Goal: Transaction & Acquisition: Purchase product/service

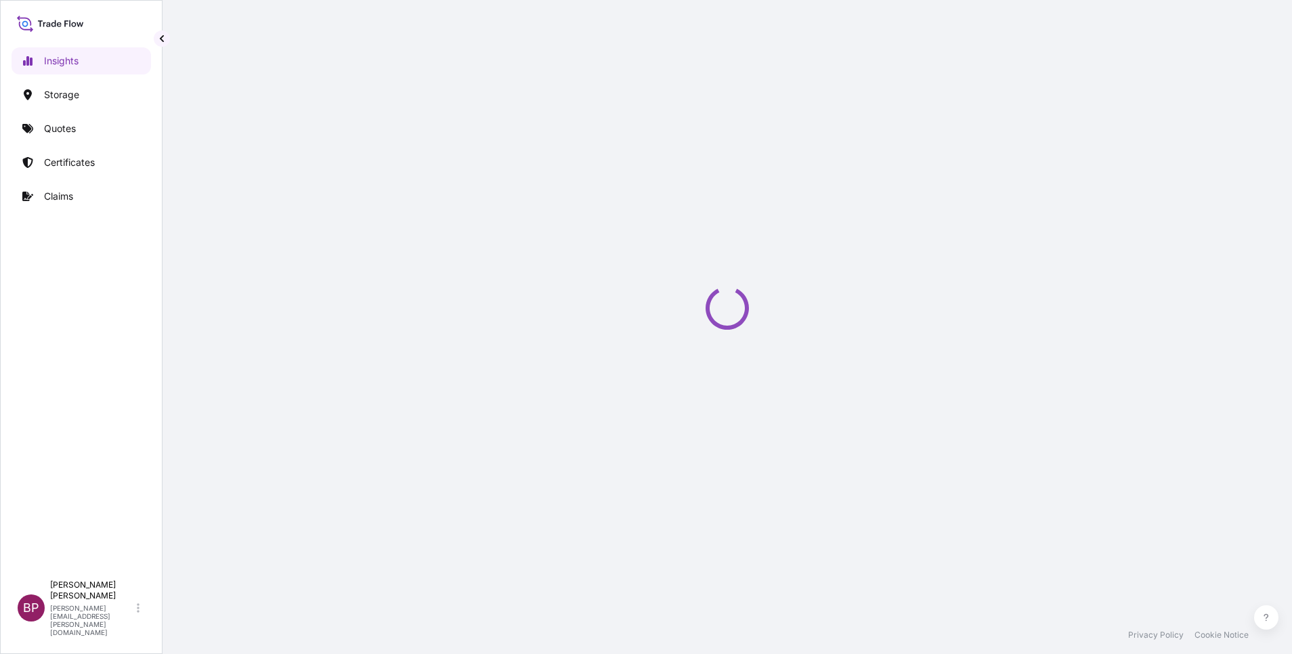
select select "2025"
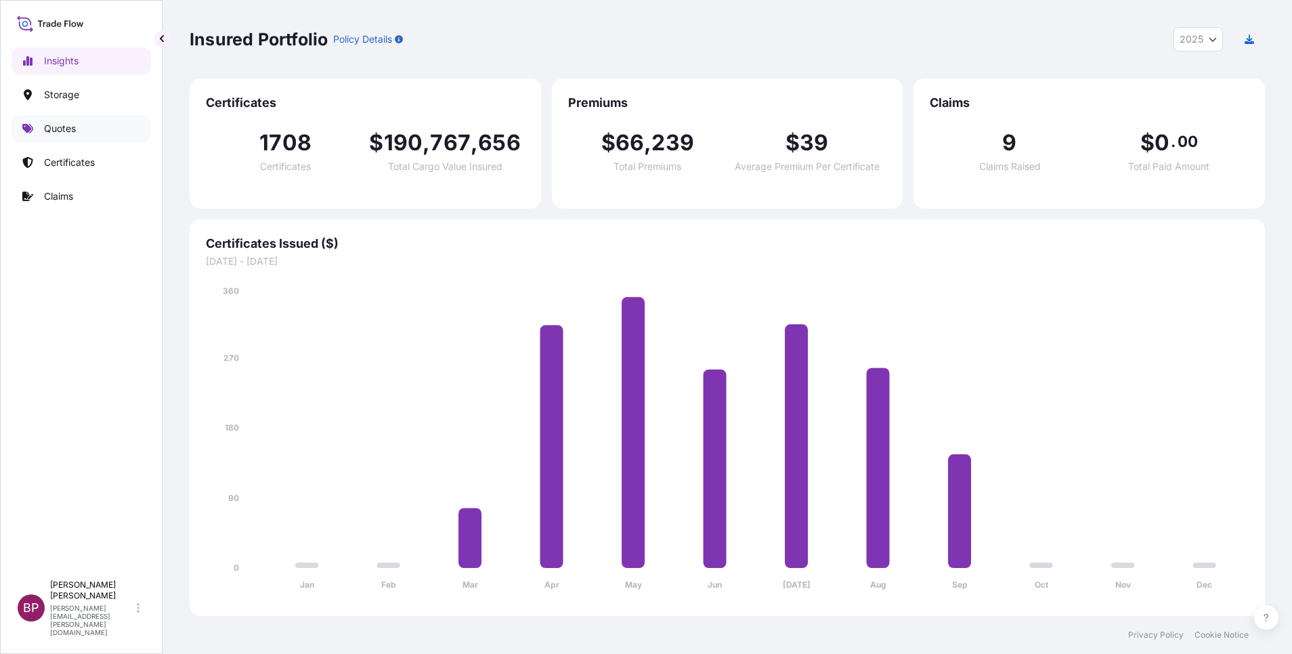
click at [60, 128] on p "Quotes" at bounding box center [60, 129] width 32 height 14
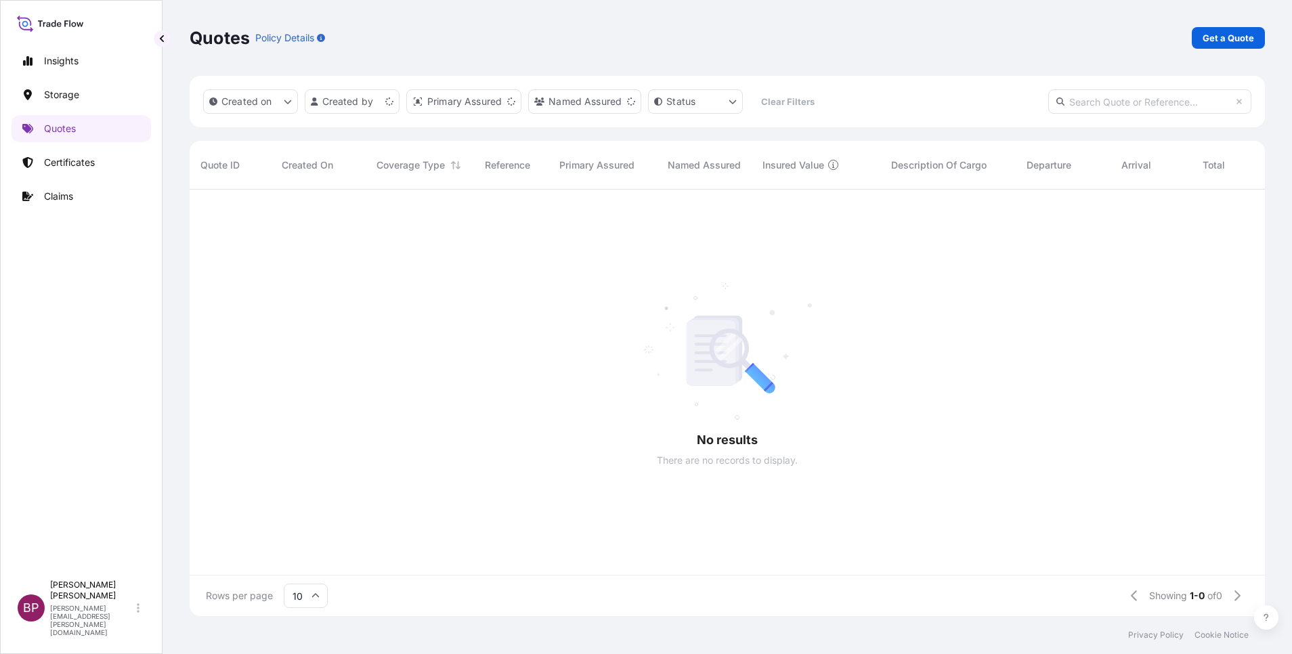
scroll to position [16, 16]
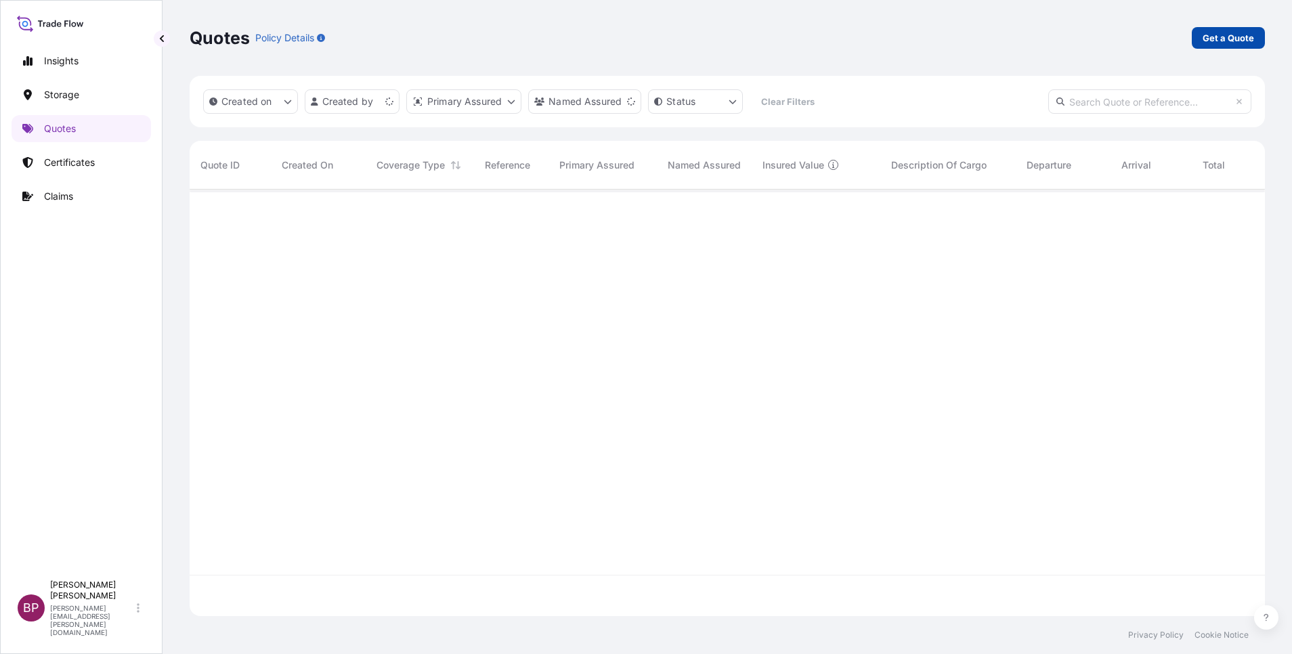
click at [1228, 42] on p "Get a Quote" at bounding box center [1228, 38] width 51 height 14
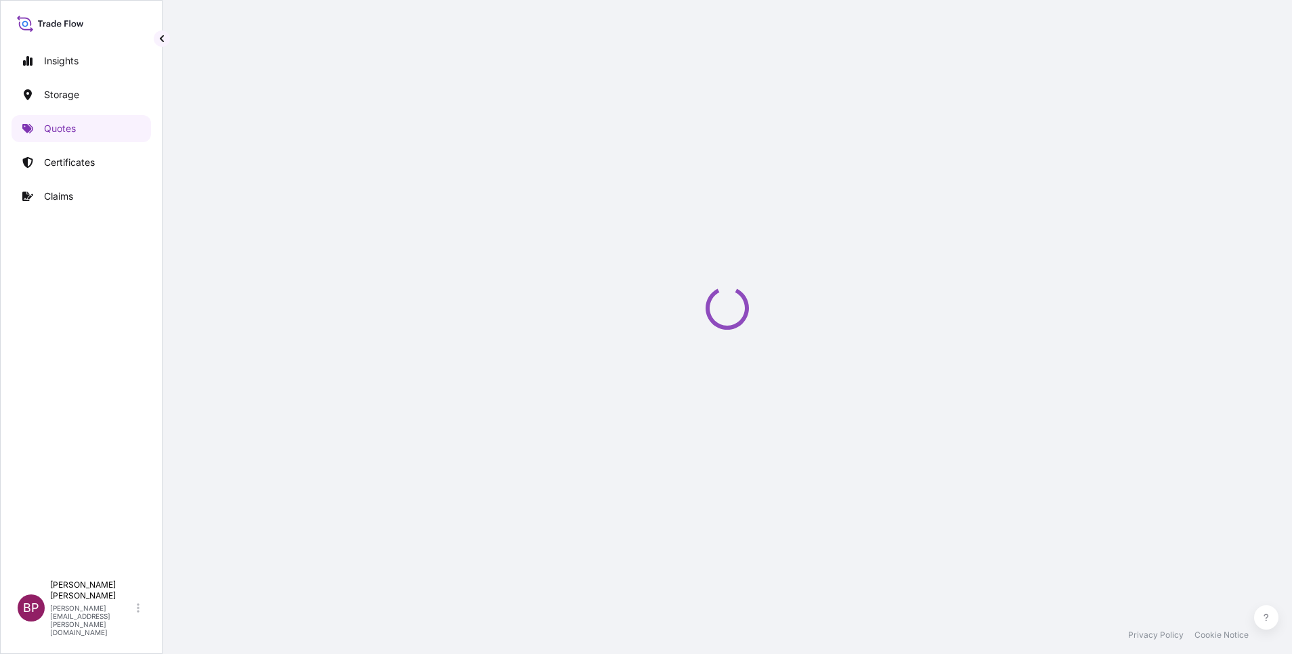
scroll to position [22, 0]
select select "Water"
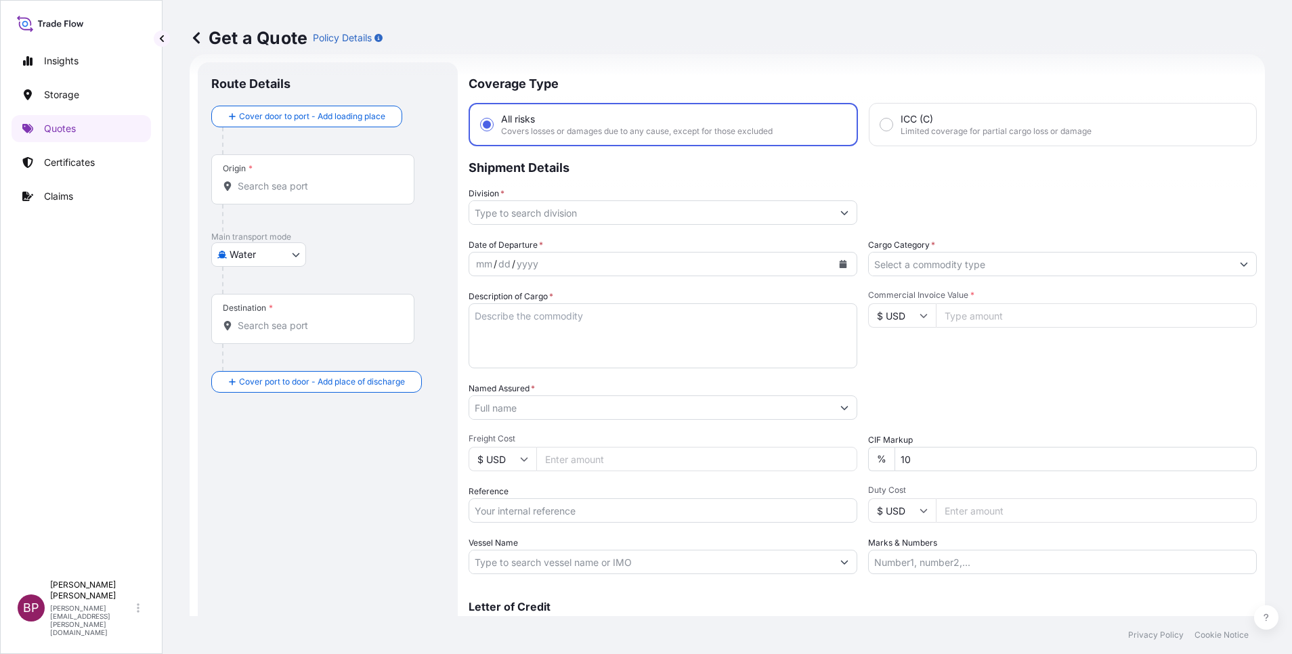
click at [1240, 261] on icon "Show suggestions" at bounding box center [1244, 264] width 8 height 8
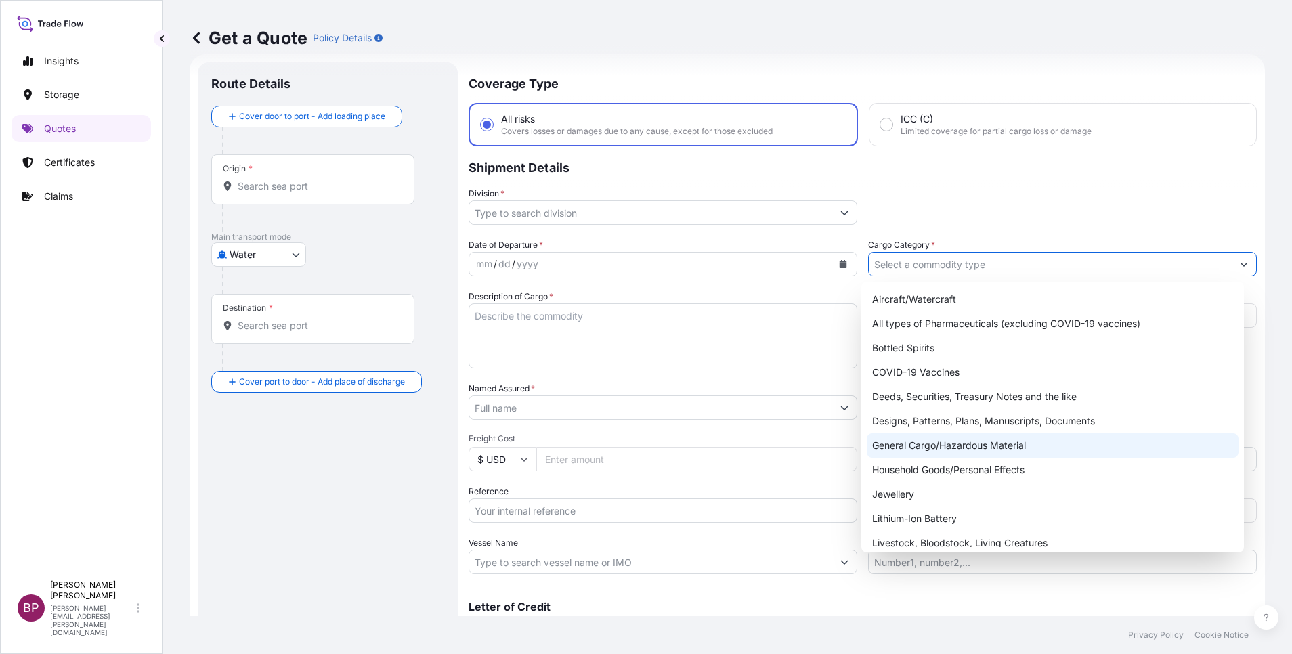
click at [944, 443] on div "General Cargo/Hazardous Material" at bounding box center [1053, 445] width 372 height 24
type input "General Cargo/Hazardous Material"
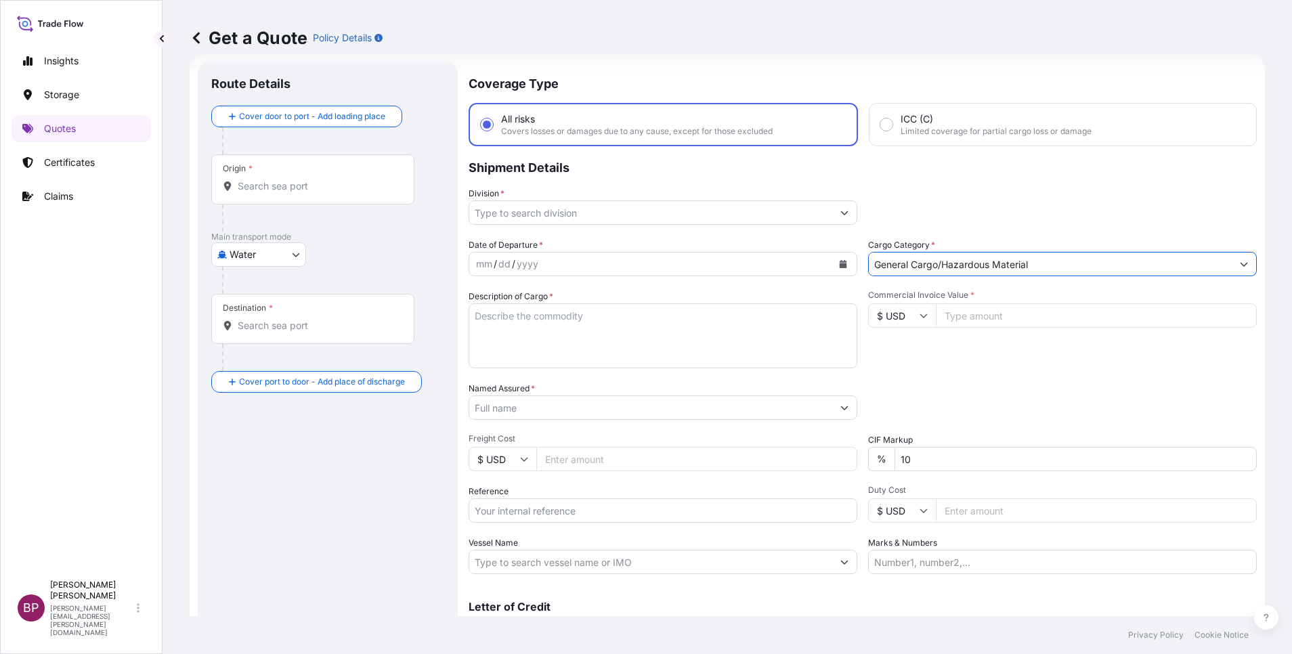
click at [840, 211] on icon "Show suggestions" at bounding box center [844, 213] width 8 height 8
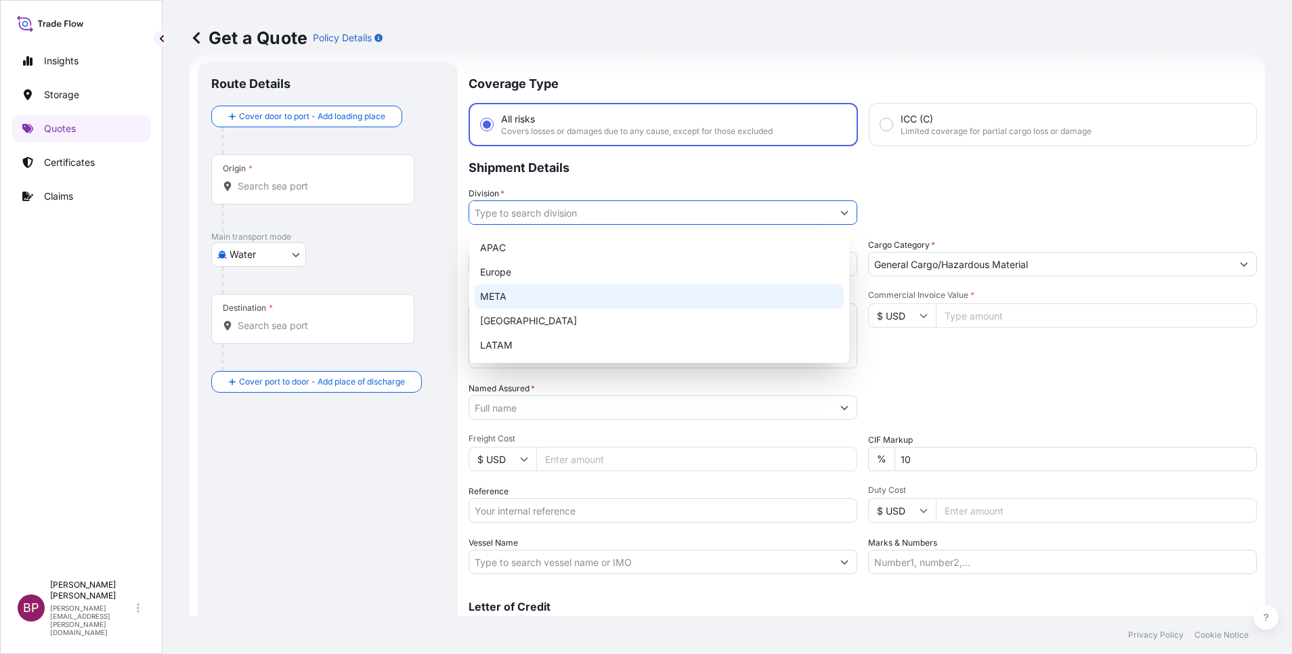
click at [547, 295] on div "META" at bounding box center [659, 296] width 369 height 24
type input "META"
click at [570, 290] on div "META" at bounding box center [659, 296] width 369 height 24
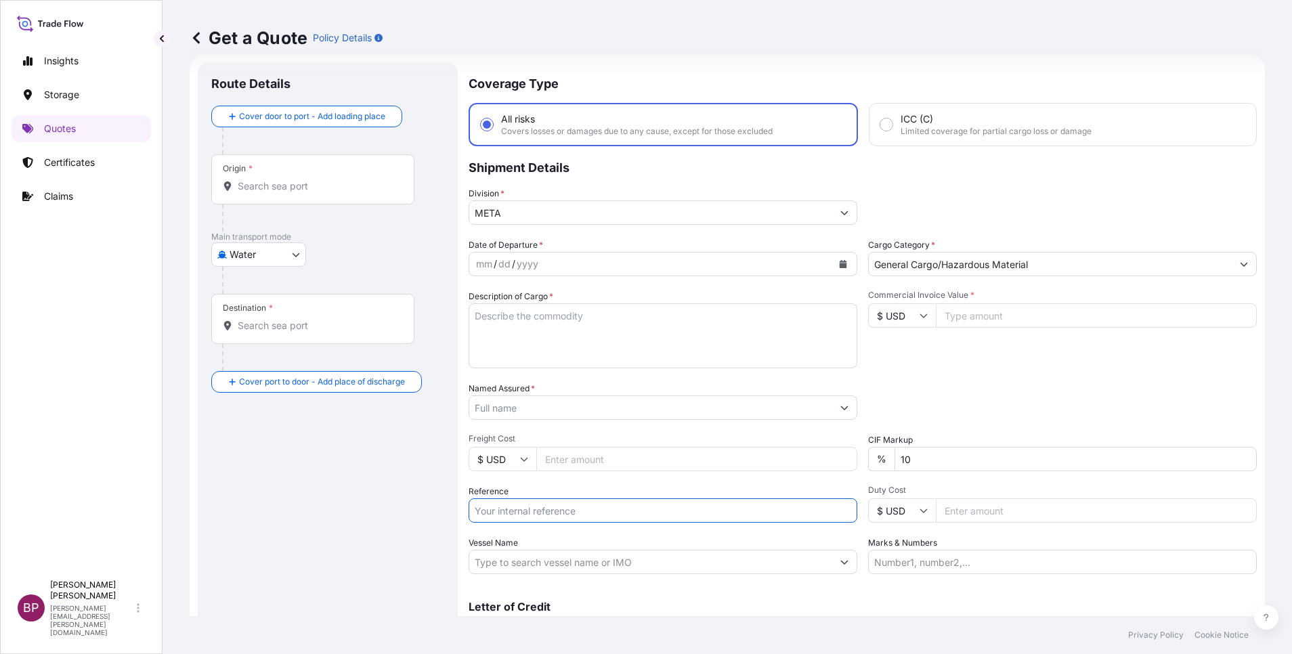
drag, startPoint x: 557, startPoint y: 515, endPoint x: 597, endPoint y: 511, distance: 40.1
click at [557, 515] on input "Reference" at bounding box center [663, 510] width 389 height 24
paste input "AWB# 235-62382051 SSLS3191"
type input "AWB# 235-62382051 SSLS3191"
click at [545, 409] on input "Named Assured *" at bounding box center [650, 407] width 363 height 24
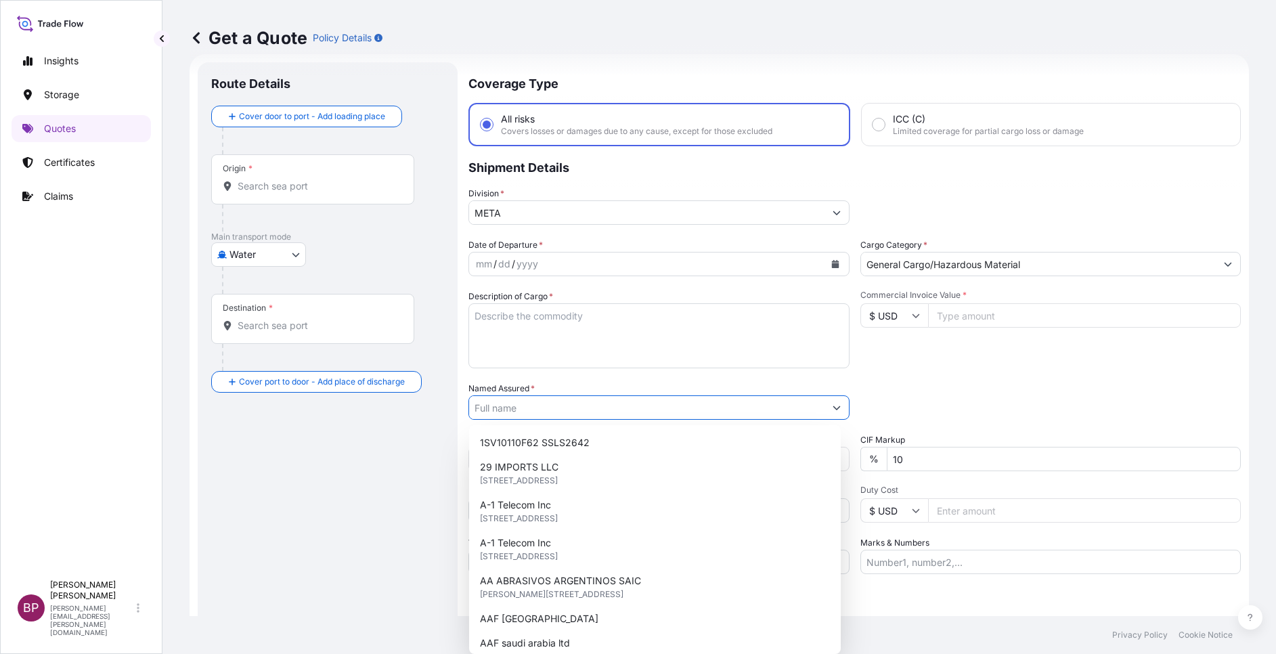
paste input "AL JOMAIH BEVERAGES CO LTD"
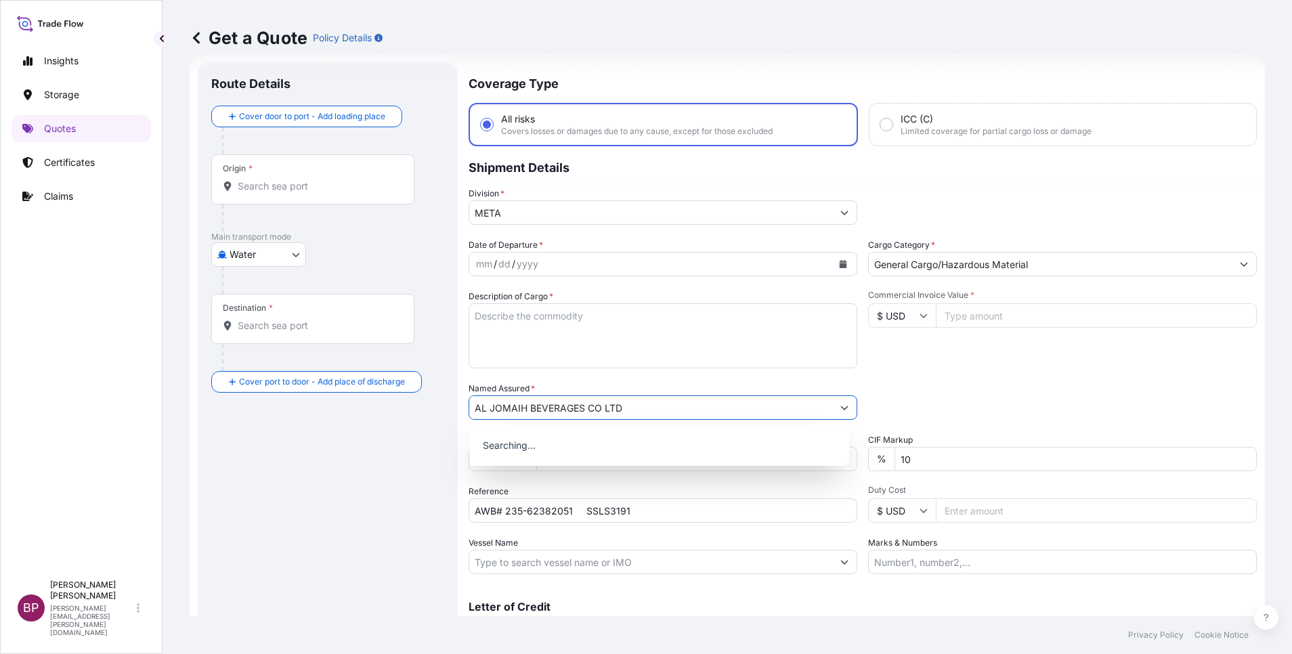
type input "AL JOMAIH BEVERAGES CO LTD"
click at [632, 343] on textarea "Description of Cargo *" at bounding box center [663, 335] width 389 height 65
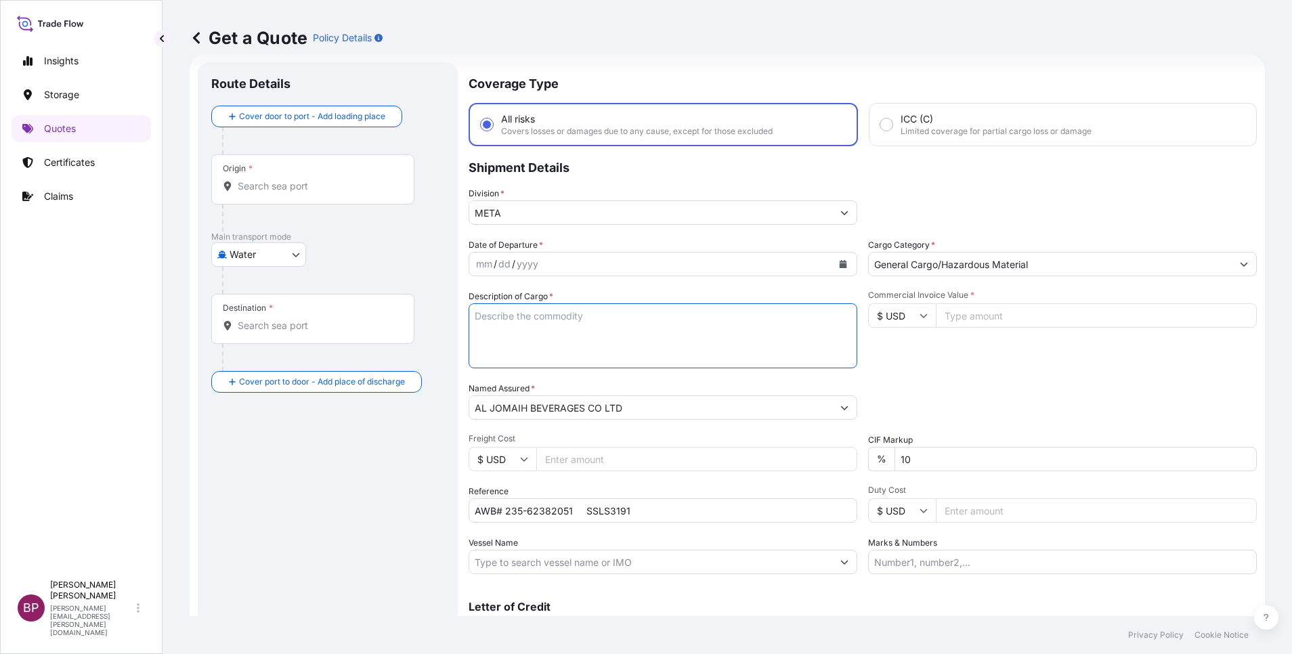
paste textarea "VALVES"
type textarea "VALVES"
click at [910, 315] on input "$ USD" at bounding box center [902, 315] width 68 height 24
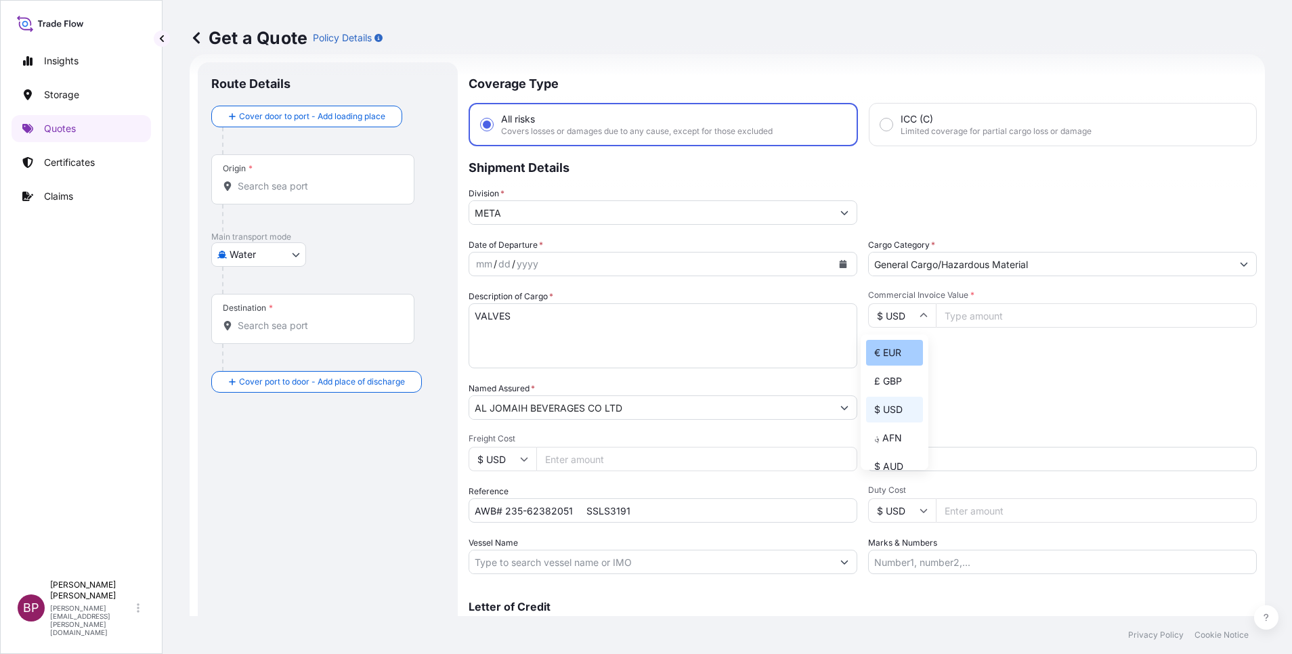
click at [890, 365] on div "€ EUR" at bounding box center [894, 353] width 57 height 26
type input "€ EUR"
drag, startPoint x: 957, startPoint y: 324, endPoint x: 962, endPoint y: 345, distance: 22.3
click at [957, 324] on input "Commercial Invoice Value *" at bounding box center [1096, 315] width 321 height 24
paste input "17994.00"
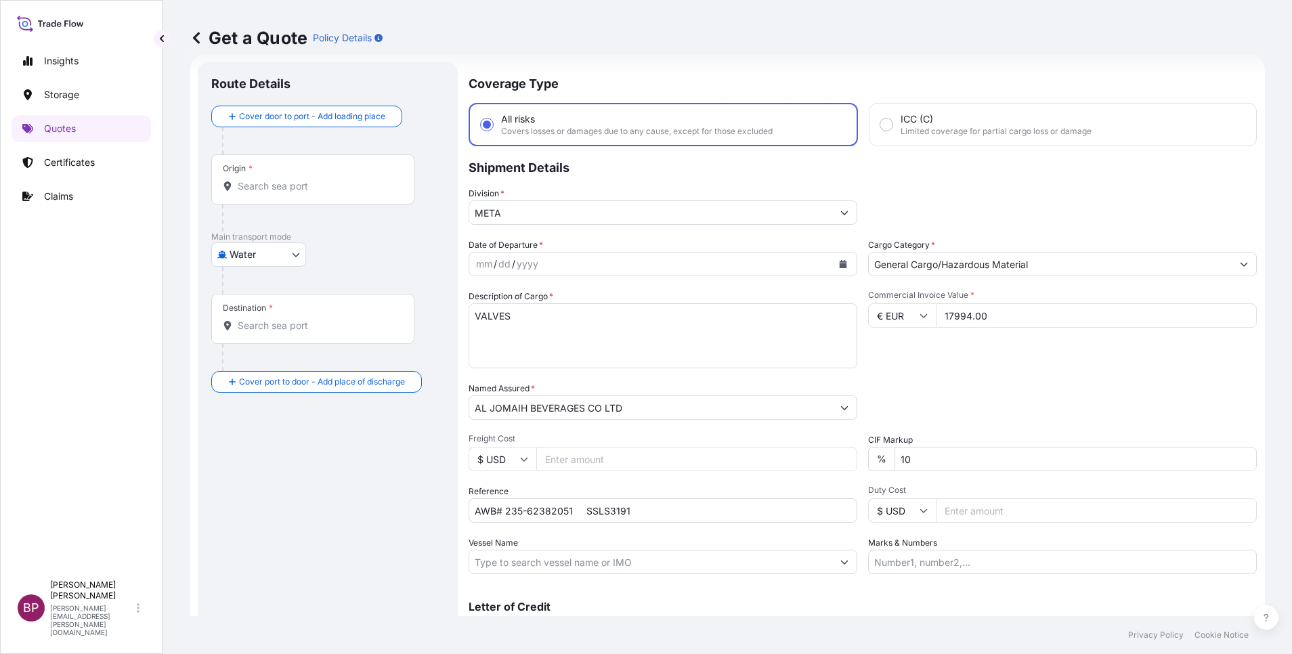
type input "17994.00"
drag, startPoint x: 914, startPoint y: 462, endPoint x: 714, endPoint y: 435, distance: 201.5
click at [734, 443] on div "Date of Departure * mm / dd / yyyy Cargo Category * General Cargo/Hazardous Mat…" at bounding box center [863, 406] width 788 height 336
type input "0"
click at [840, 263] on icon "Calendar" at bounding box center [843, 264] width 7 height 8
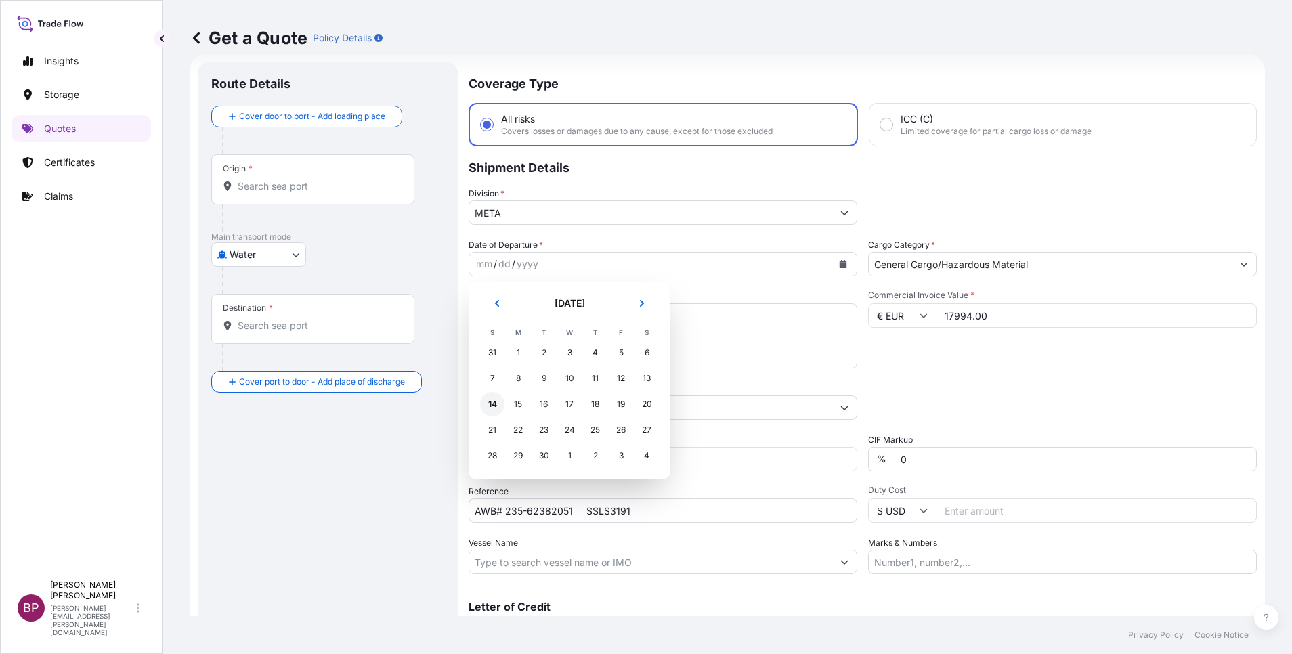
click at [494, 403] on div "14" at bounding box center [492, 404] width 24 height 24
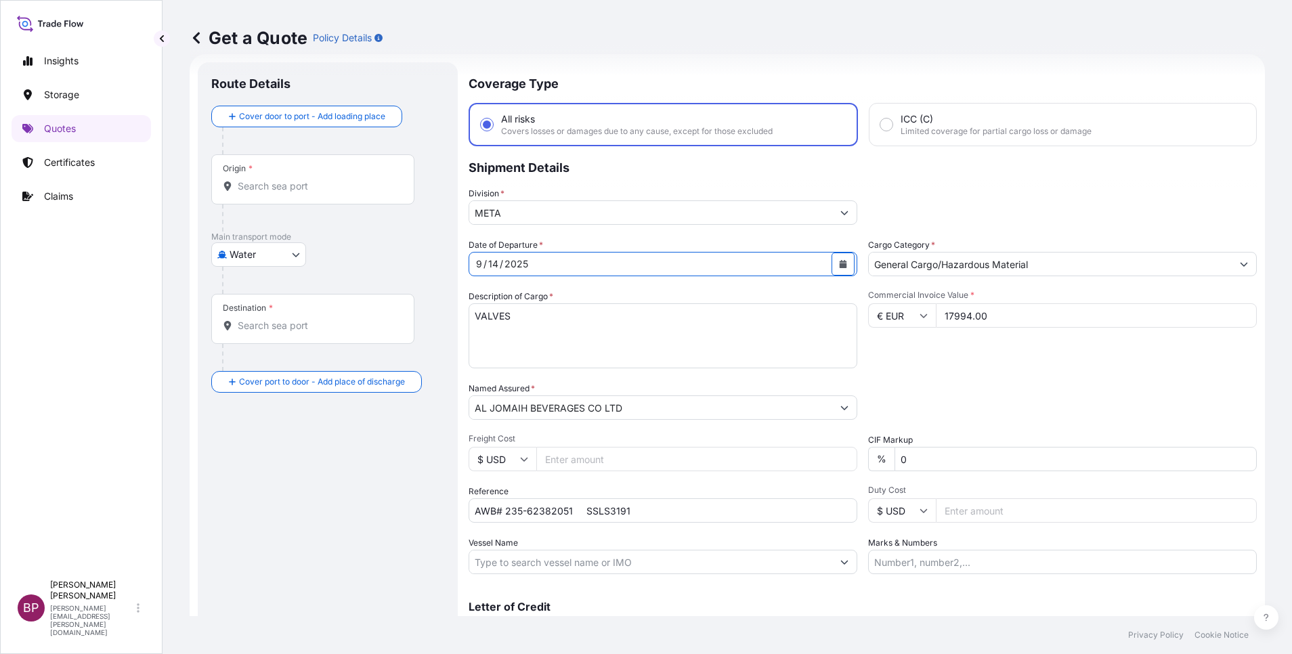
click at [294, 261] on body "Insights Storage Quotes Certificates Claims BP [PERSON_NAME] Kurian [EMAIL_ADDR…" at bounding box center [646, 327] width 1292 height 654
click at [259, 283] on div "Air" at bounding box center [259, 290] width 84 height 24
select select "Air"
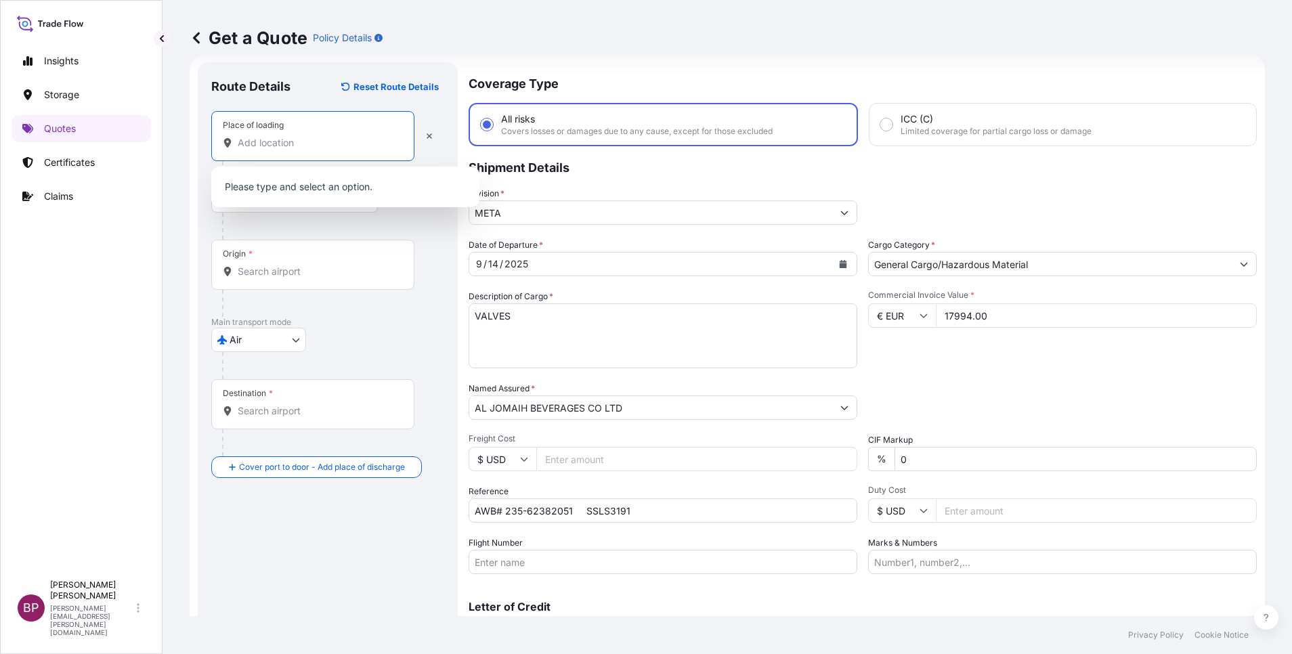
click at [300, 148] on input "Place of loading" at bounding box center [318, 143] width 160 height 14
paste input "MILAN MALPENSA"
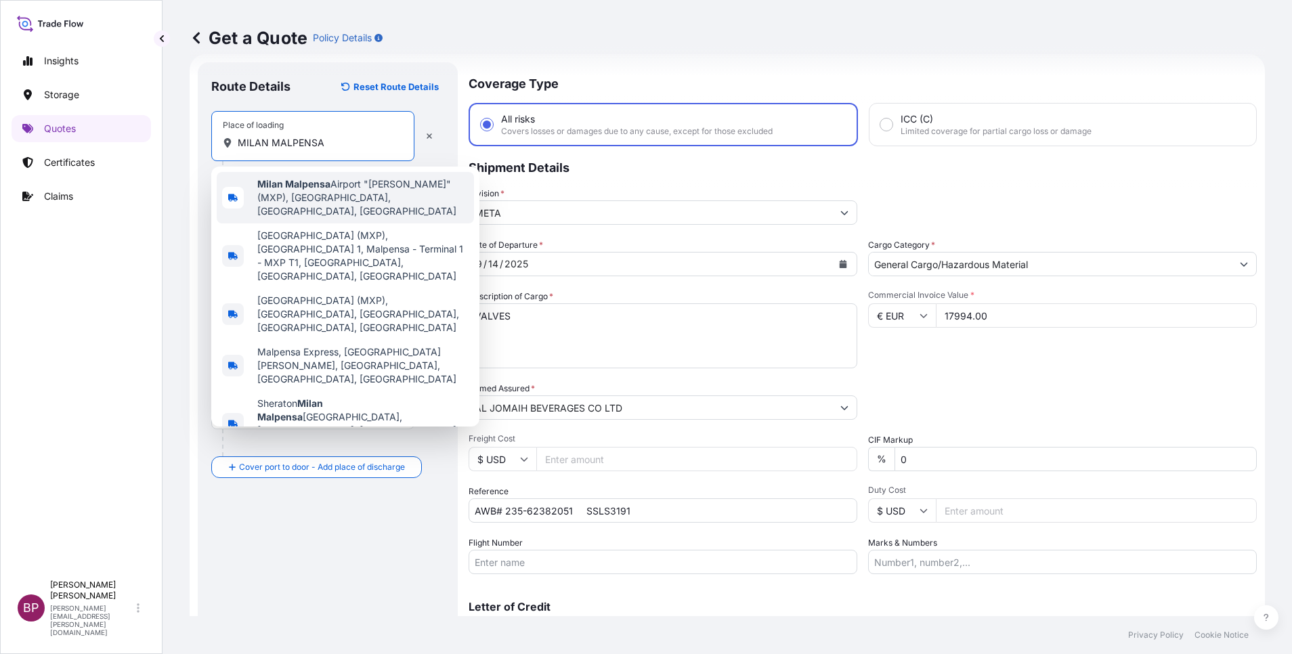
click at [341, 193] on span "[GEOGRAPHIC_DATA] "[PERSON_NAME]" (MXP), [GEOGRAPHIC_DATA], [GEOGRAPHIC_DATA], …" at bounding box center [362, 197] width 211 height 41
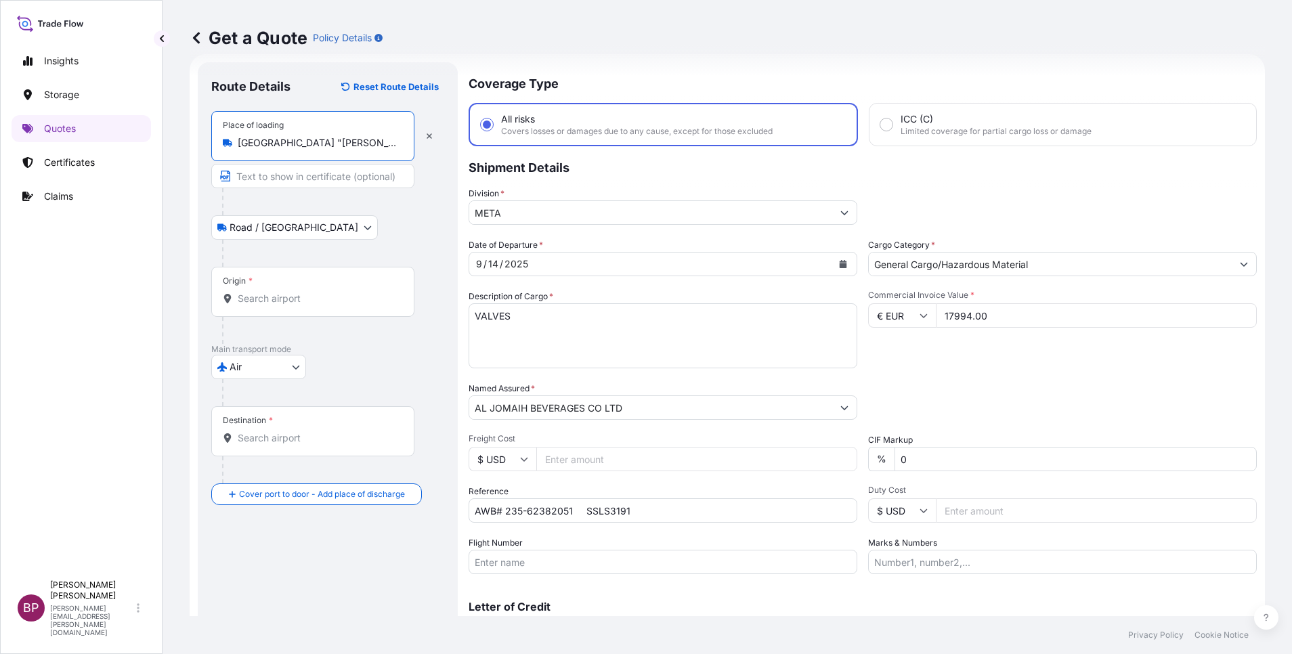
type input "[GEOGRAPHIC_DATA] "[PERSON_NAME]" (MXP), [GEOGRAPHIC_DATA], [GEOGRAPHIC_DATA], …"
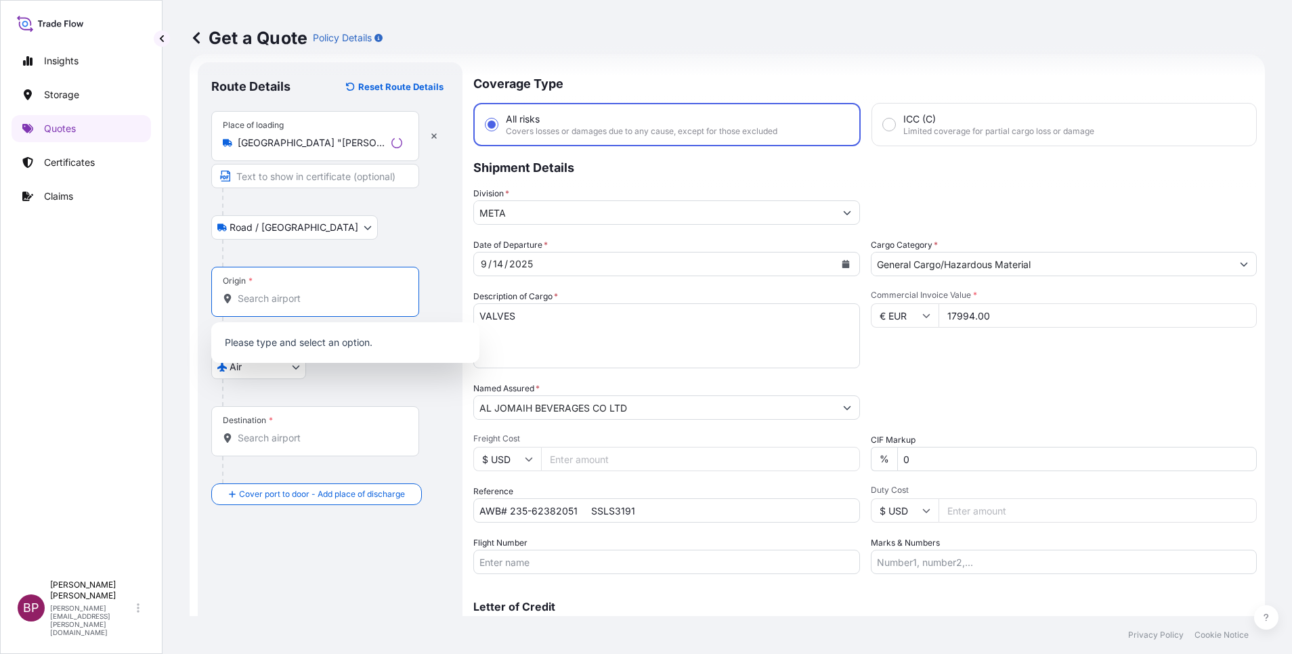
click at [306, 297] on input "Origin *" at bounding box center [320, 299] width 165 height 14
paste input "MILAN MALPENSA"
drag, startPoint x: 326, startPoint y: 298, endPoint x: 274, endPoint y: 294, distance: 53.0
click at [274, 294] on input "MILAN MALPENSA" at bounding box center [318, 299] width 160 height 14
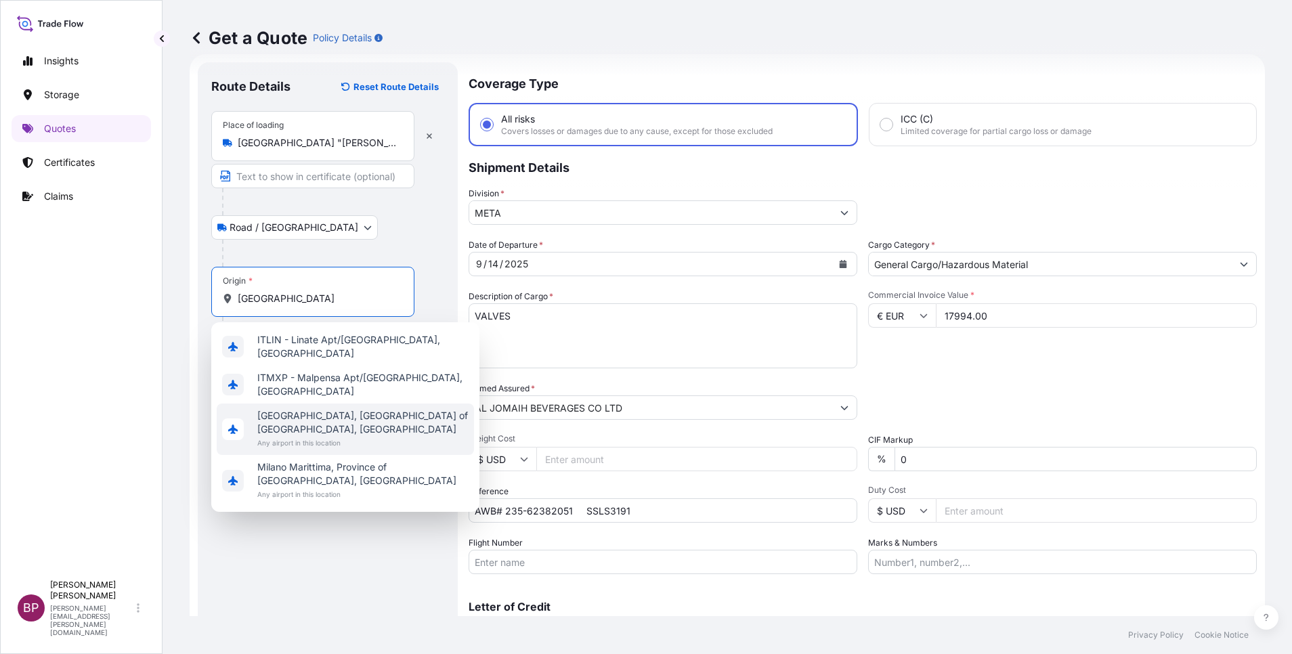
click at [348, 436] on span "Any airport in this location" at bounding box center [362, 443] width 211 height 14
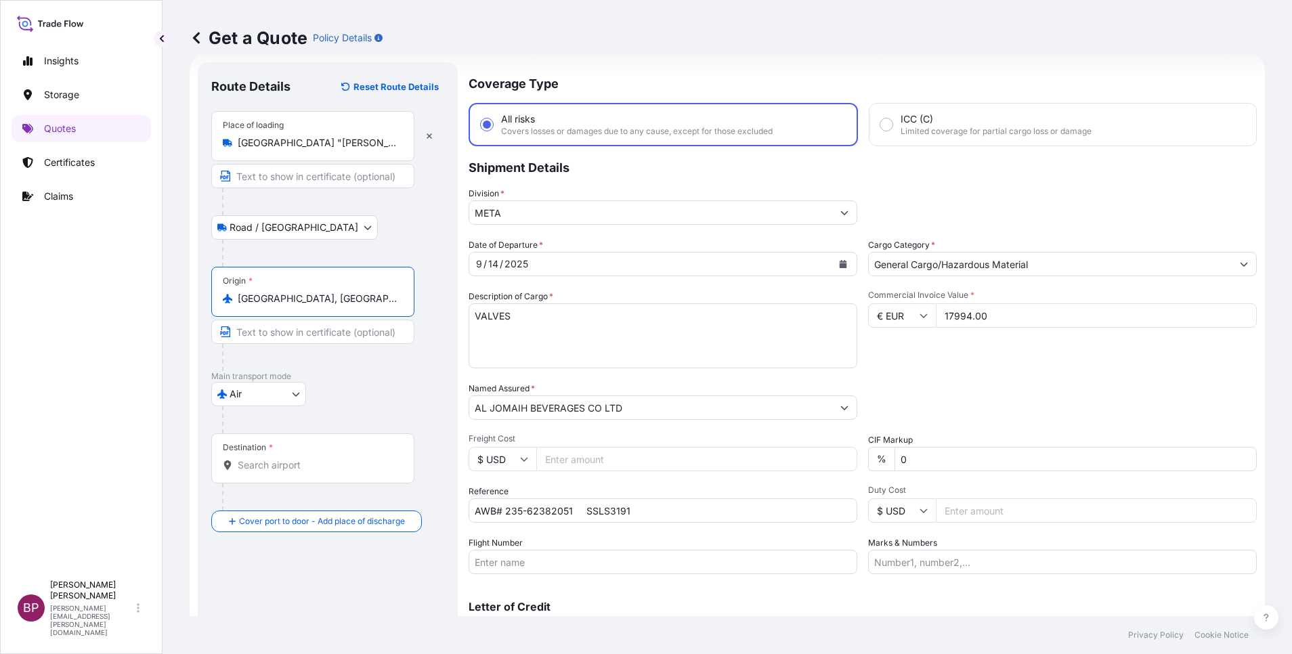
type input "[GEOGRAPHIC_DATA], [GEOGRAPHIC_DATA] of [GEOGRAPHIC_DATA], [GEOGRAPHIC_DATA]"
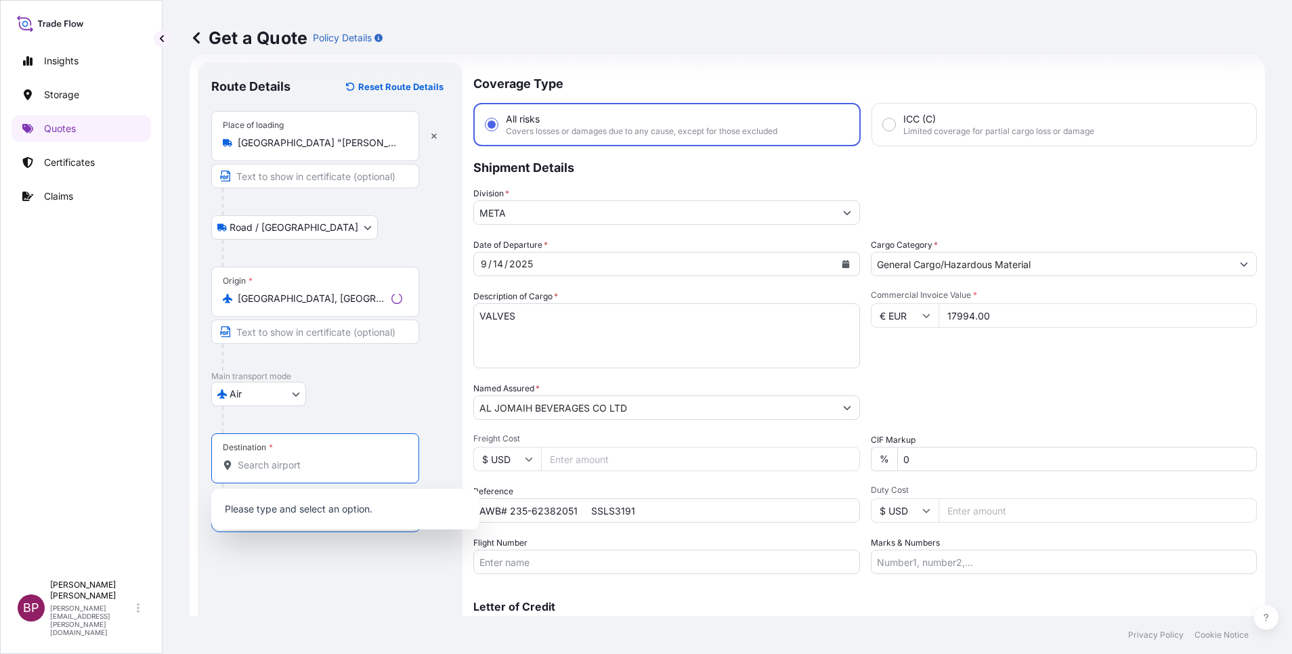
click at [330, 465] on input "Destination *" at bounding box center [320, 465] width 165 height 14
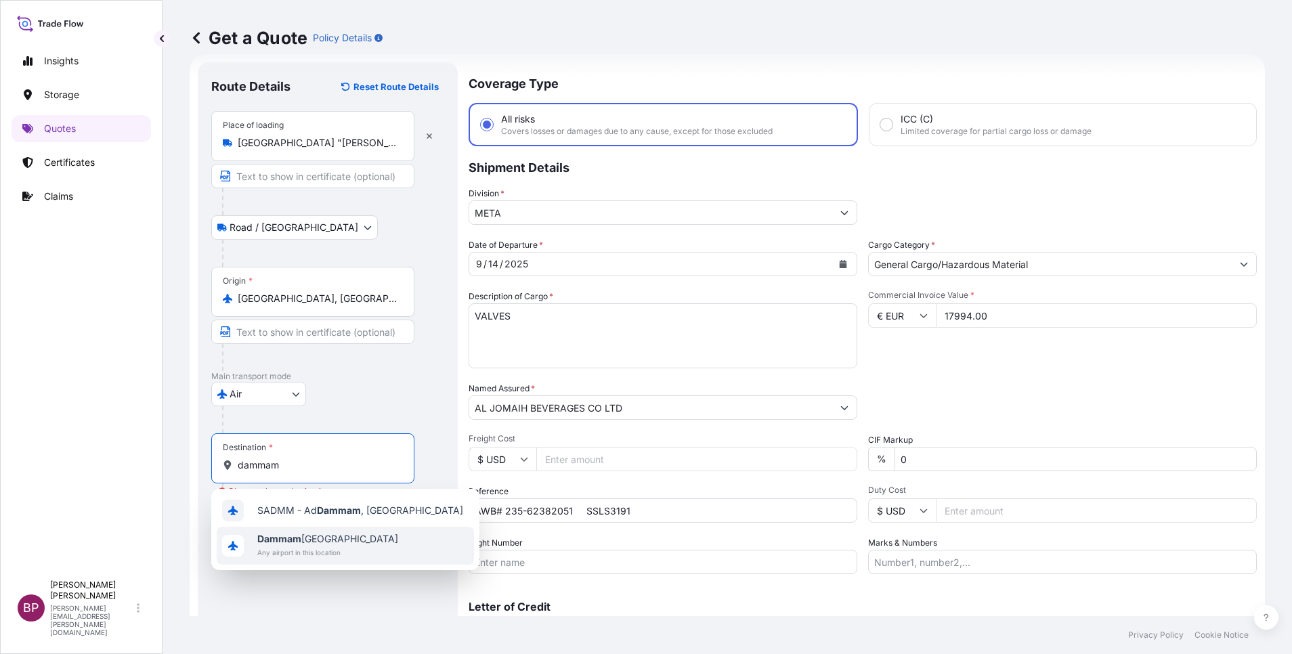
click at [323, 533] on span "Dammam [GEOGRAPHIC_DATA]" at bounding box center [327, 539] width 141 height 14
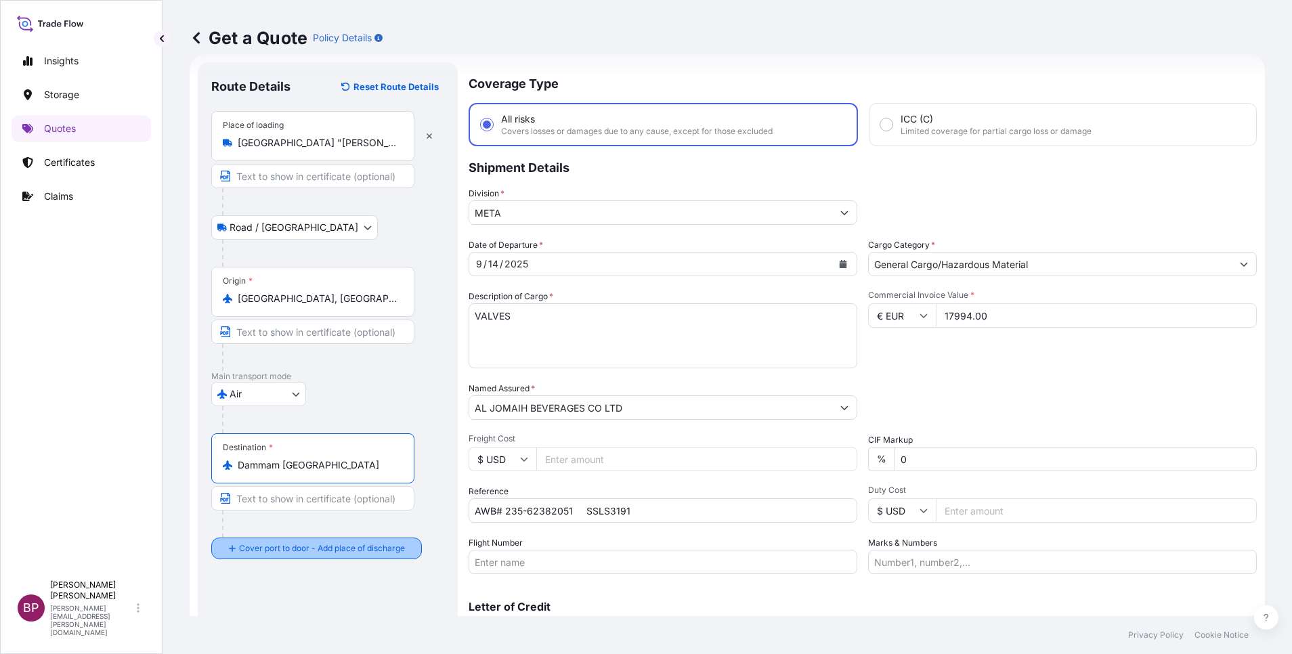
type input "Dammam [GEOGRAPHIC_DATA]"
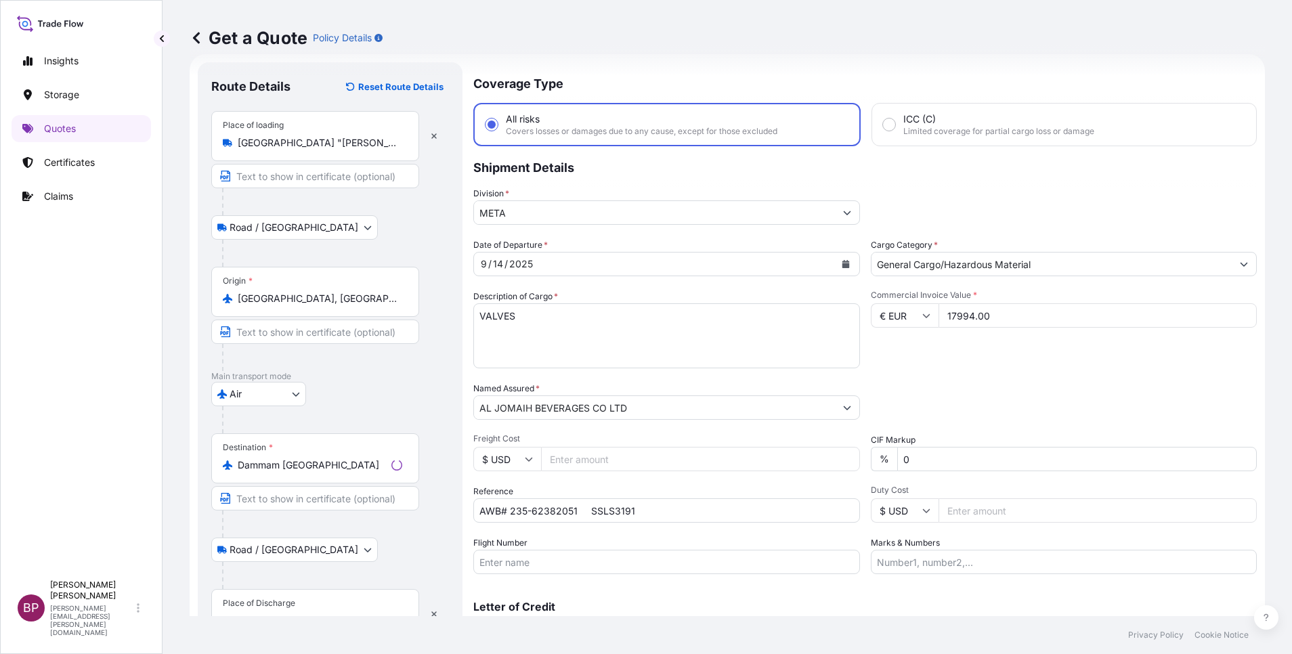
click at [310, 601] on div "Place of Discharge" at bounding box center [315, 614] width 208 height 50
click at [310, 614] on input "Place of Discharge" at bounding box center [320, 621] width 165 height 14
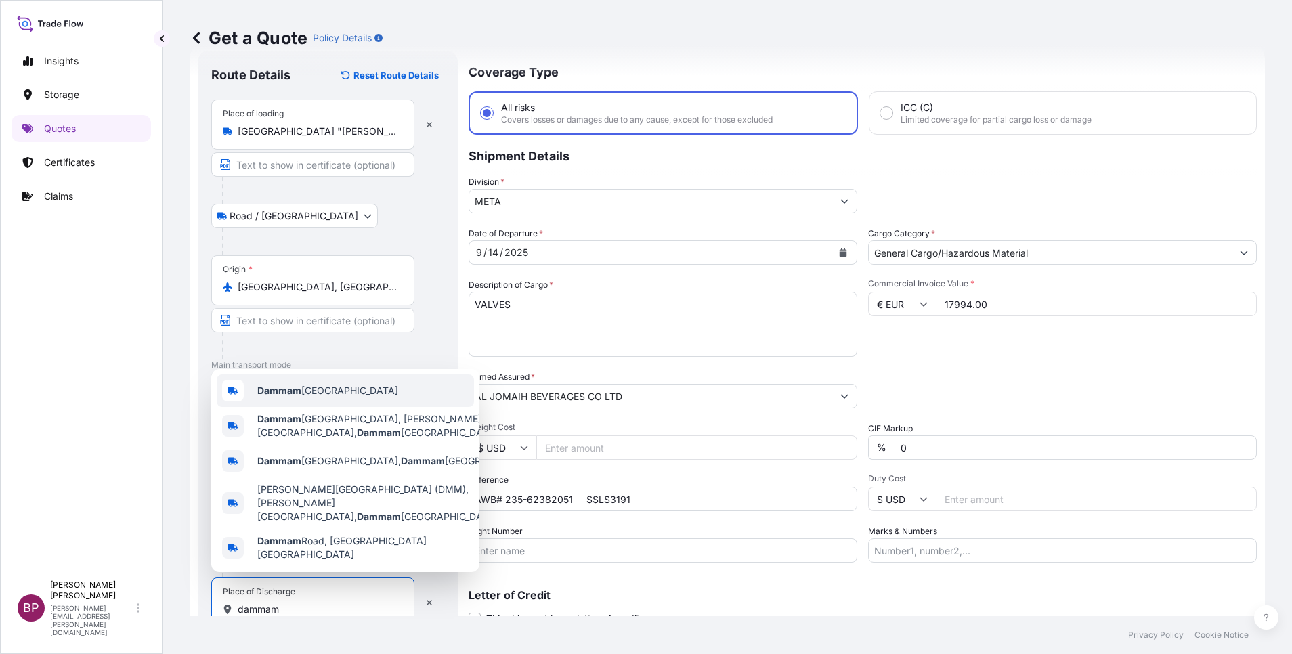
click at [333, 407] on div "Dammam [GEOGRAPHIC_DATA]" at bounding box center [345, 390] width 257 height 33
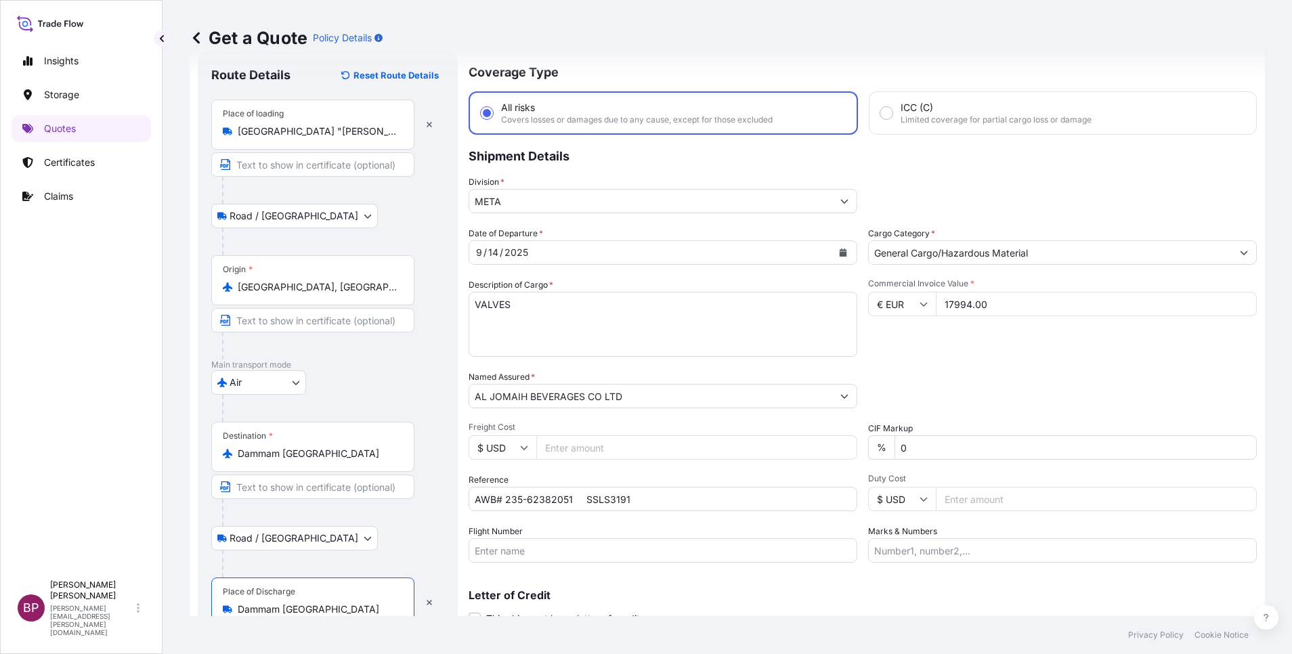
type input "Dammam [GEOGRAPHIC_DATA]"
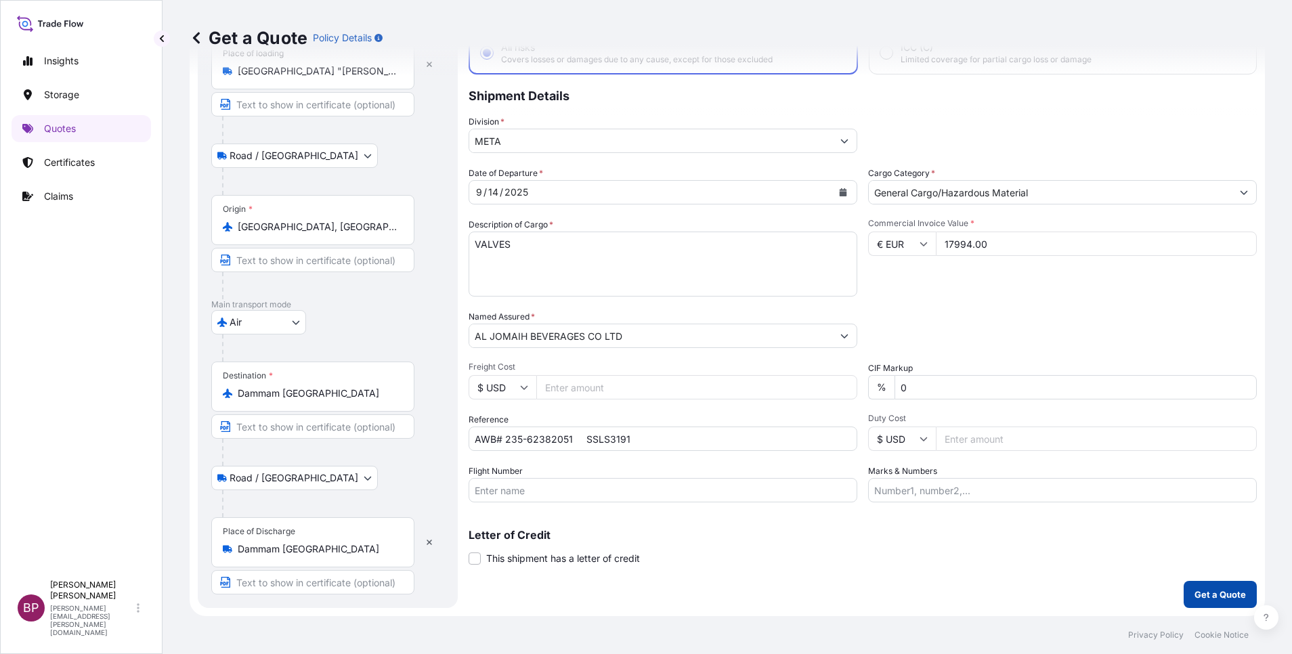
click at [1218, 590] on p "Get a Quote" at bounding box center [1219, 595] width 51 height 14
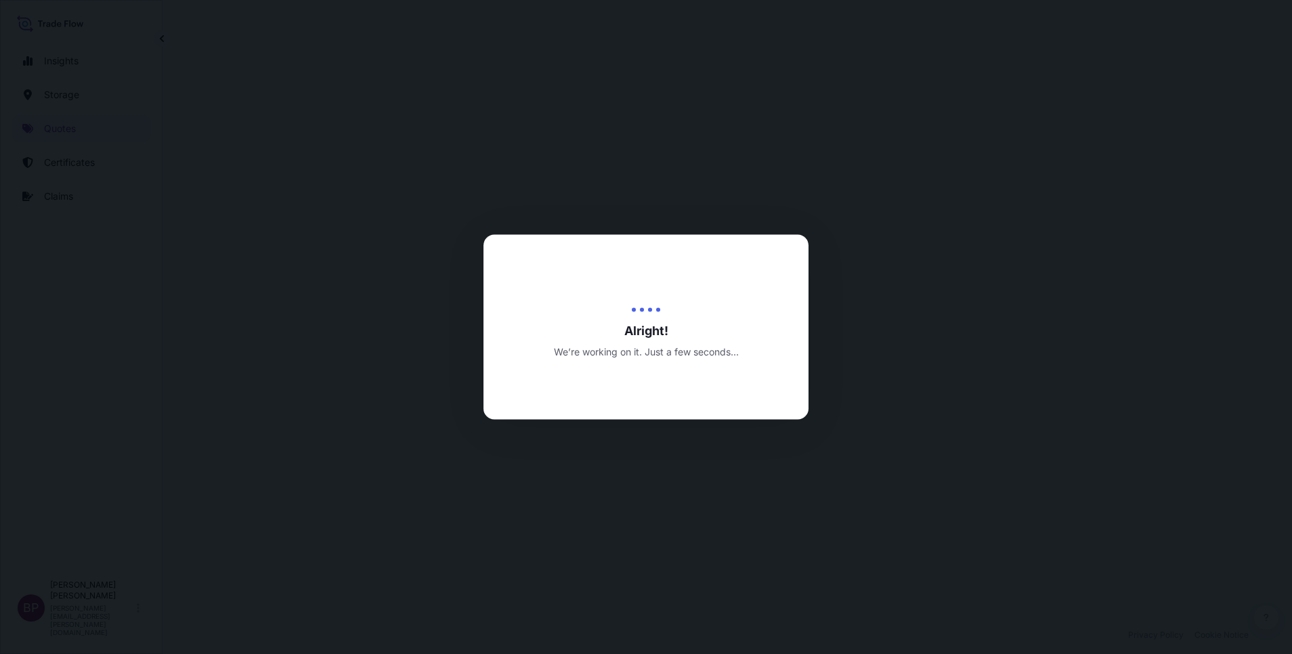
select select "Road / [GEOGRAPHIC_DATA]"
select select "Air"
select select "Road / [GEOGRAPHIC_DATA]"
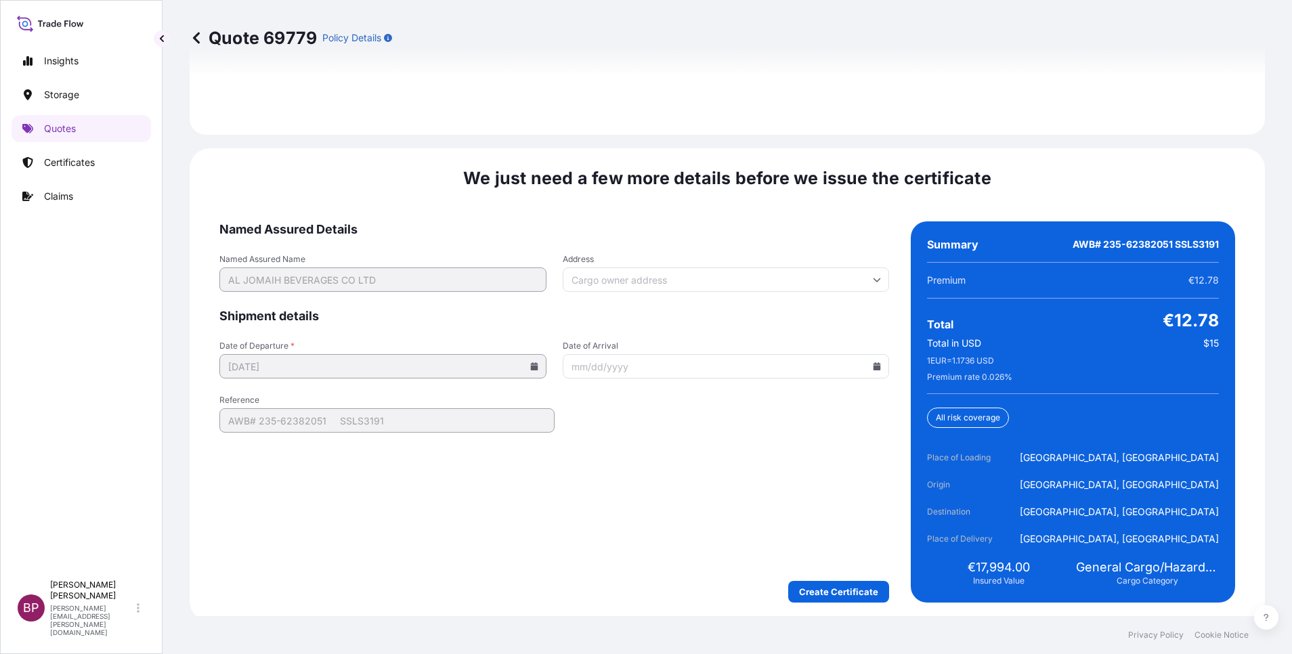
scroll to position [2077, 0]
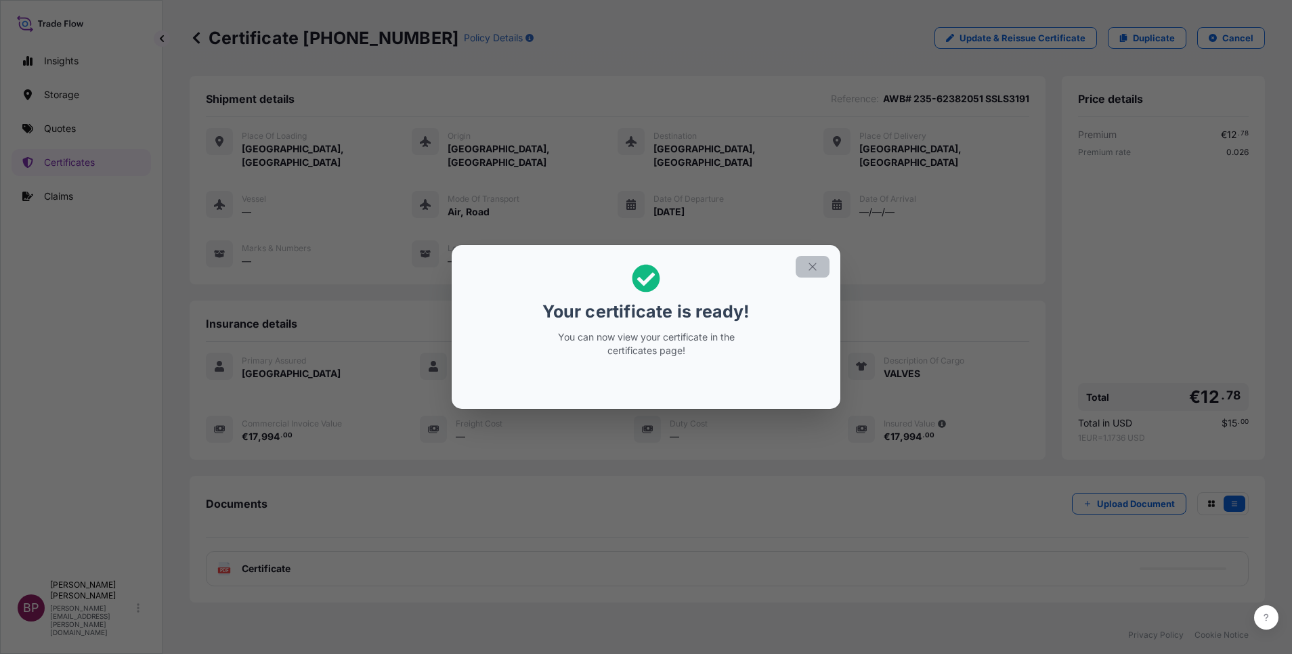
click at [813, 267] on icon "button" at bounding box center [812, 267] width 12 height 12
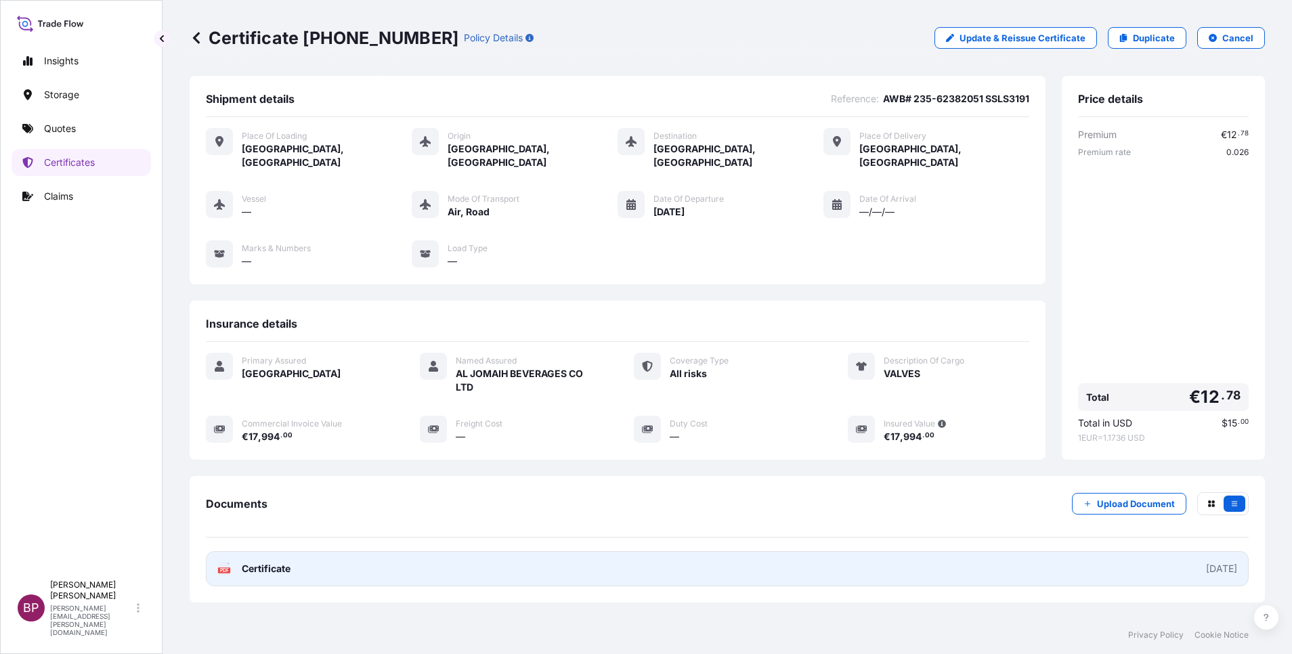
click at [272, 562] on span "Certificate" at bounding box center [266, 569] width 49 height 14
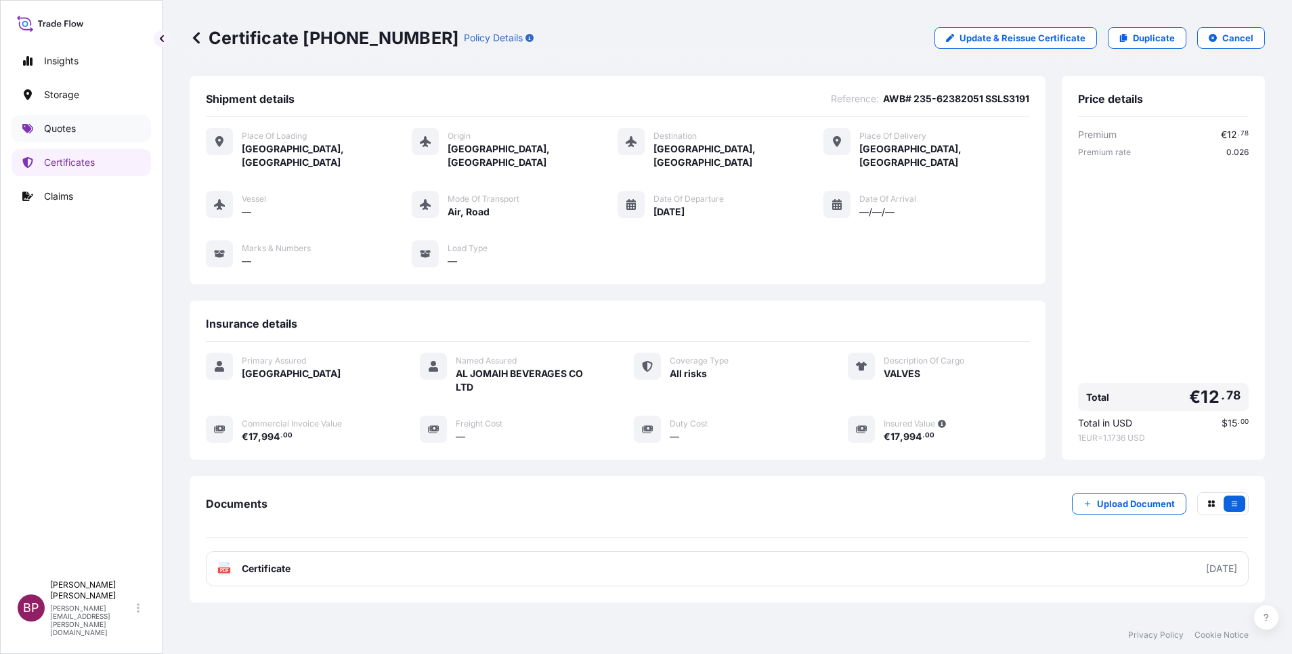
click at [77, 127] on link "Quotes" at bounding box center [81, 128] width 139 height 27
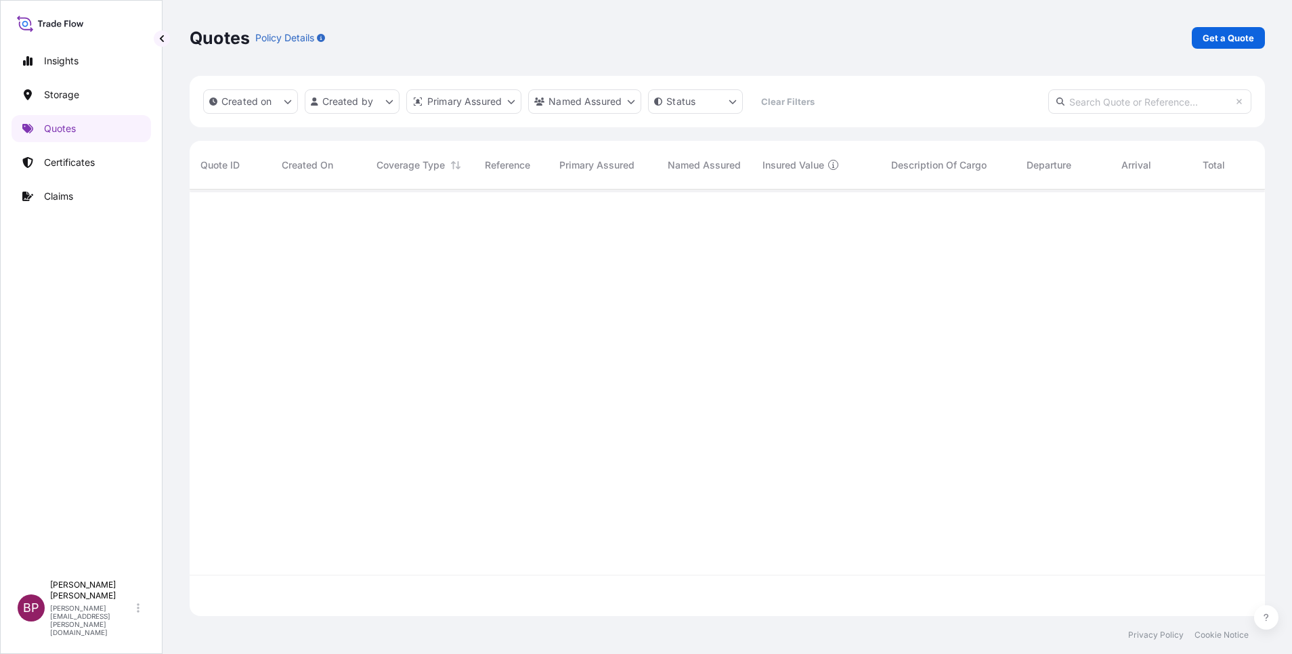
scroll to position [418, 1060]
click at [1216, 37] on p "Get a Quote" at bounding box center [1228, 38] width 51 height 14
select select "Water"
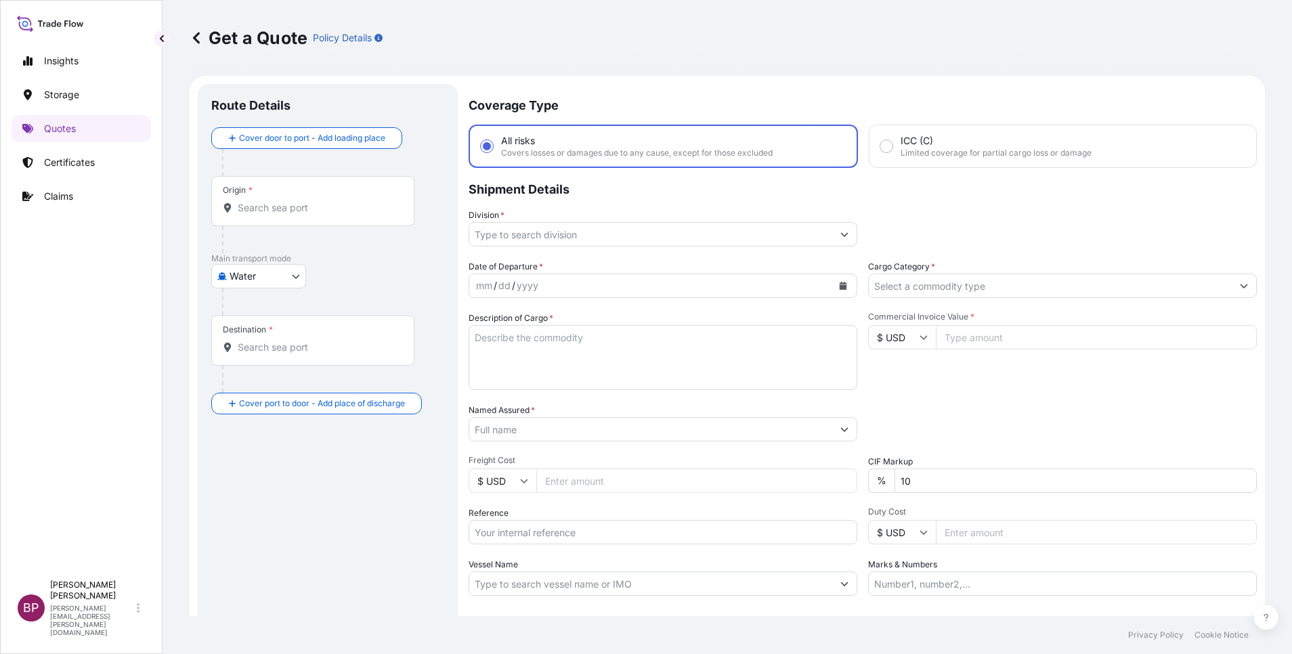
scroll to position [22, 0]
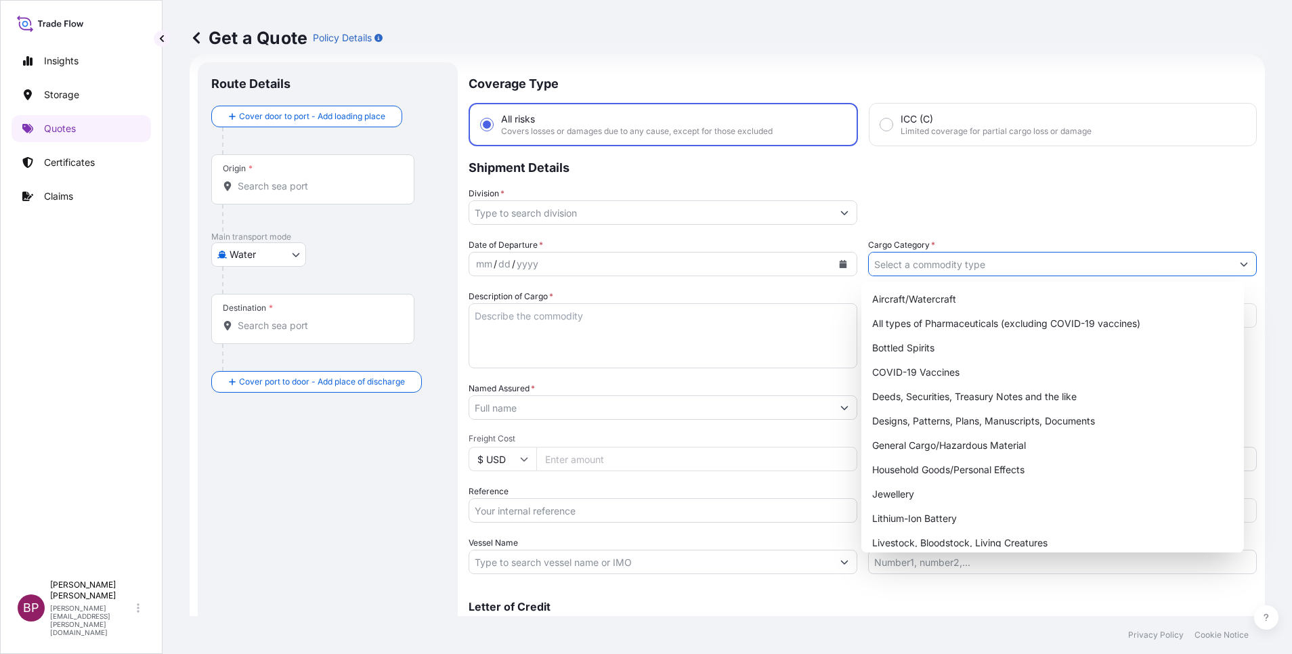
click at [1079, 262] on input "Cargo Category *" at bounding box center [1050, 264] width 363 height 24
click at [951, 444] on div "General Cargo/Hazardous Material" at bounding box center [1053, 445] width 372 height 24
type input "General Cargo/Hazardous Material"
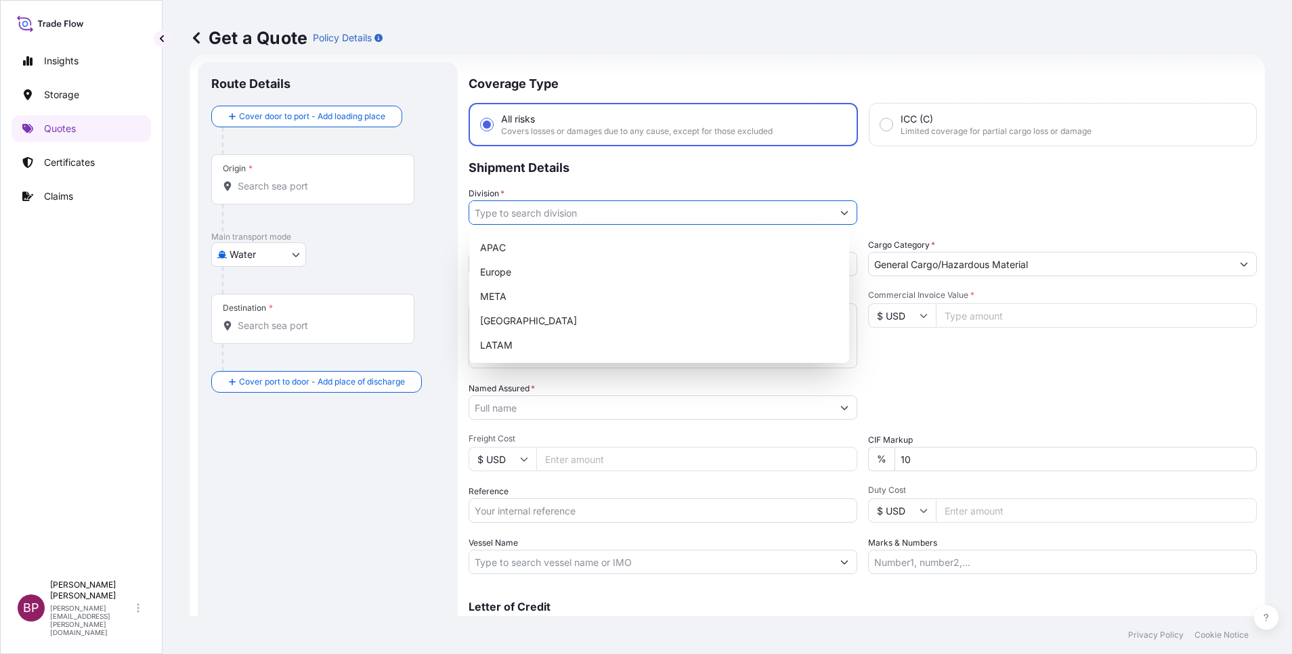
click at [823, 215] on div at bounding box center [663, 212] width 389 height 24
click at [564, 298] on div "META" at bounding box center [659, 296] width 369 height 24
type input "META"
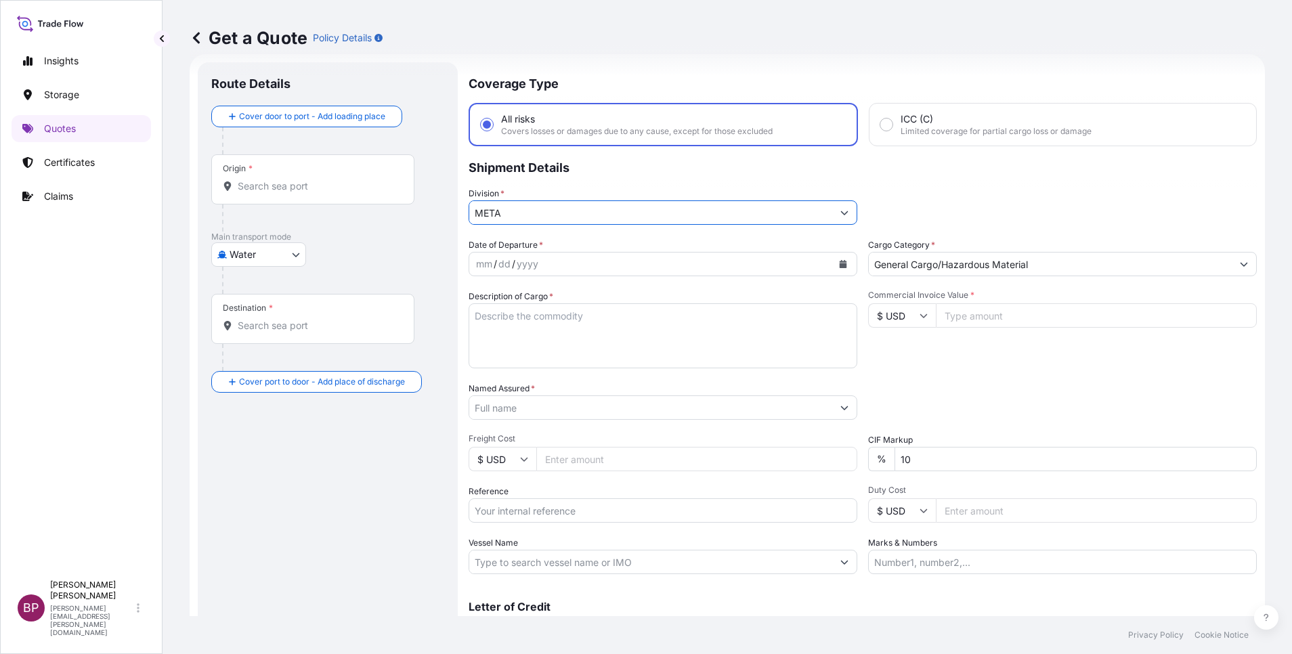
click at [578, 408] on input "Named Assured *" at bounding box center [650, 407] width 363 height 24
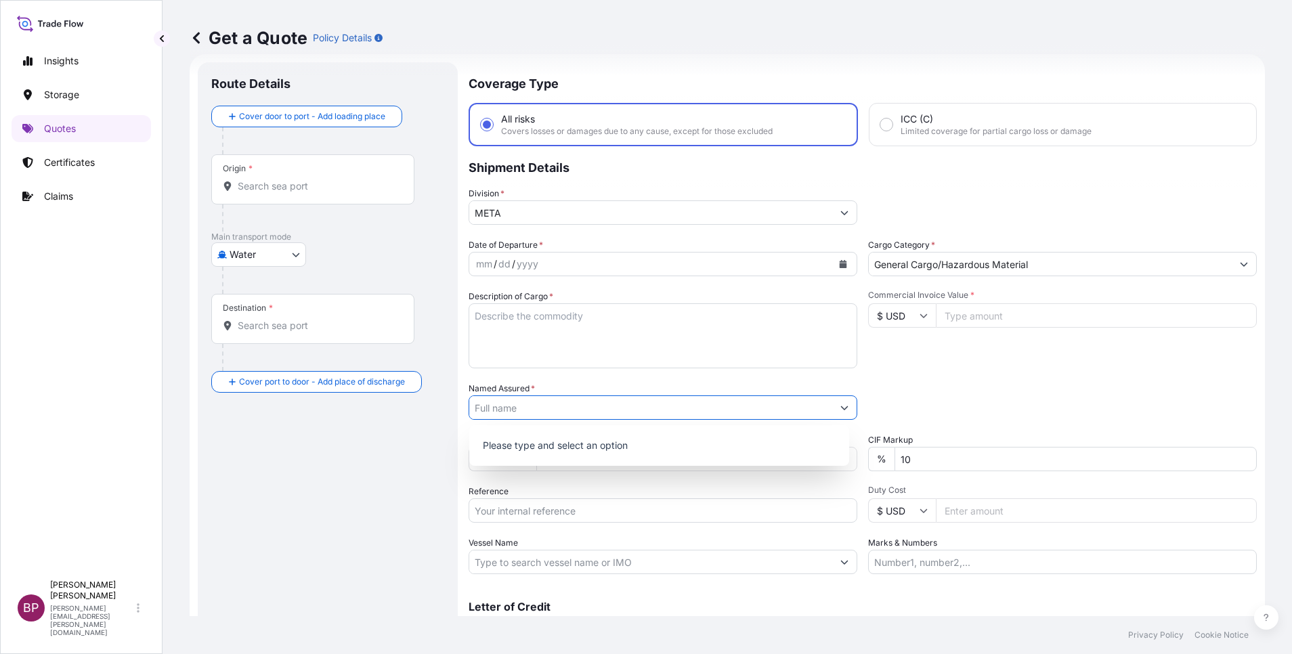
paste input "Al-Marshad Trading Company"
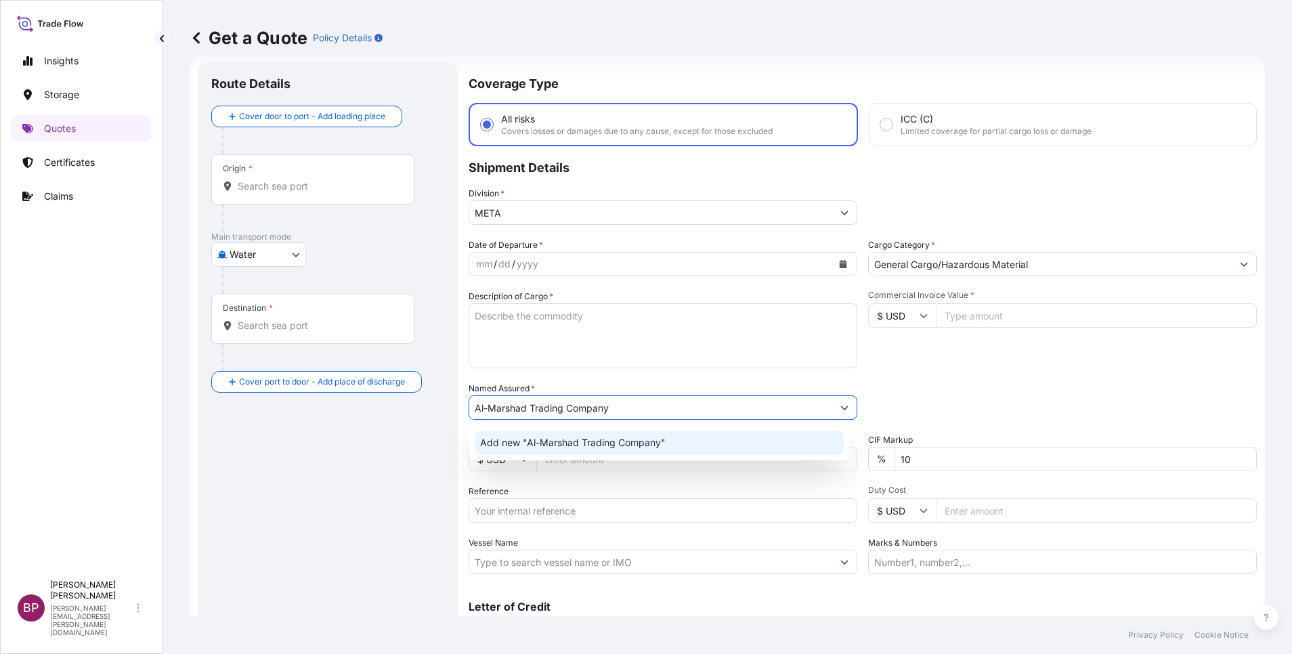
type input "Al-Marshad Trading Company"
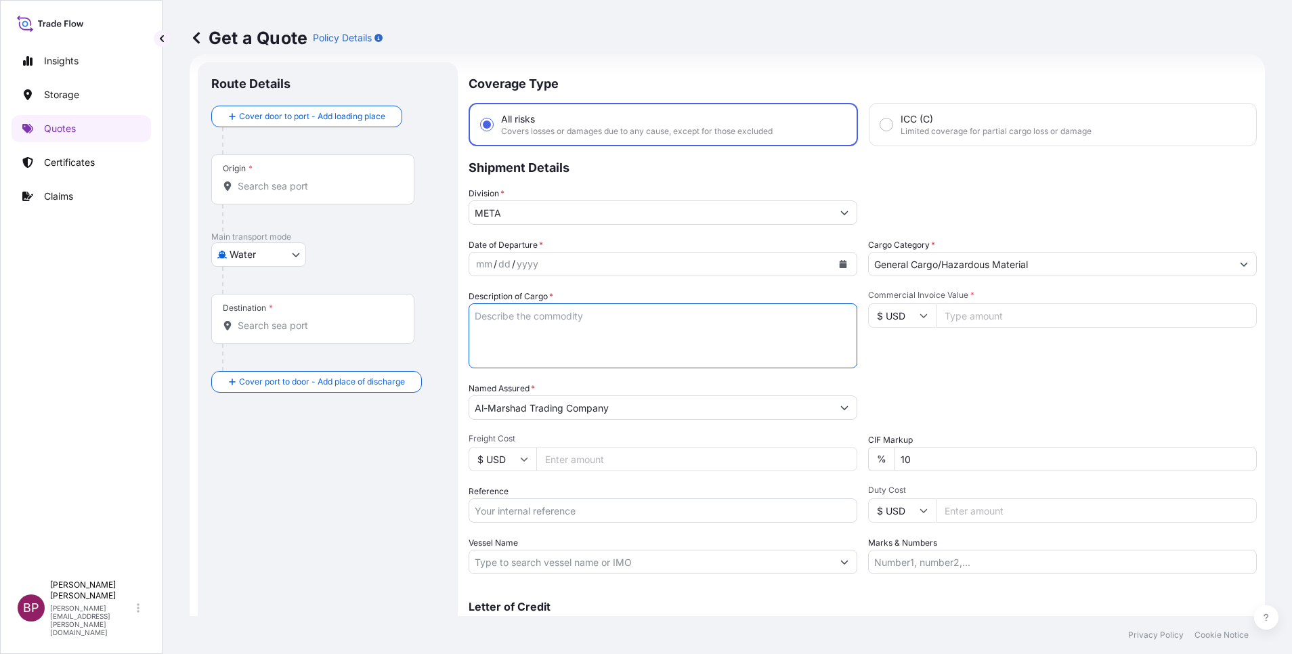
click at [614, 328] on textarea "Description of Cargo *" at bounding box center [663, 335] width 389 height 65
paste textarea "Switches, Control units, Accessories etc"
type textarea "Switches, Control units, Accessories etc"
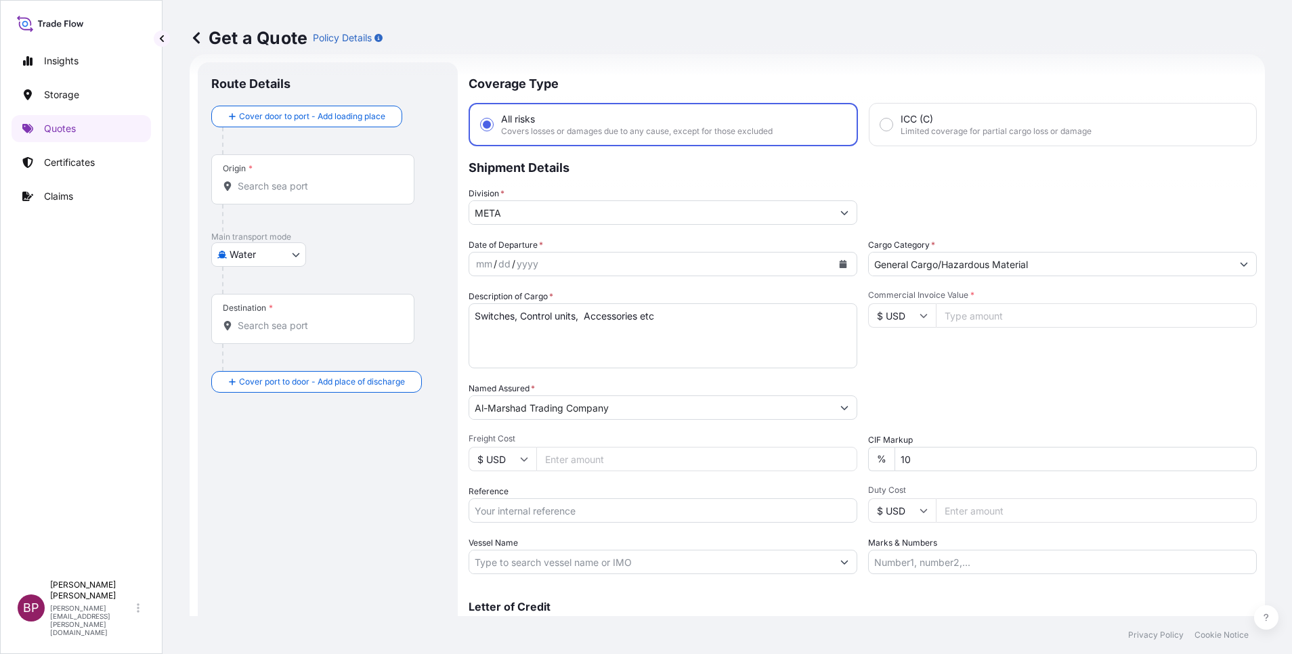
click at [1003, 314] on input "Commercial Invoice Value *" at bounding box center [1096, 315] width 321 height 24
paste input "25009.64"
type input "25009.64"
drag, startPoint x: 650, startPoint y: 465, endPoint x: 514, endPoint y: 437, distance: 138.9
click at [544, 442] on div "Date of Departure * mm / dd / yyyy Cargo Category * General Cargo/Hazardous Mat…" at bounding box center [863, 406] width 788 height 336
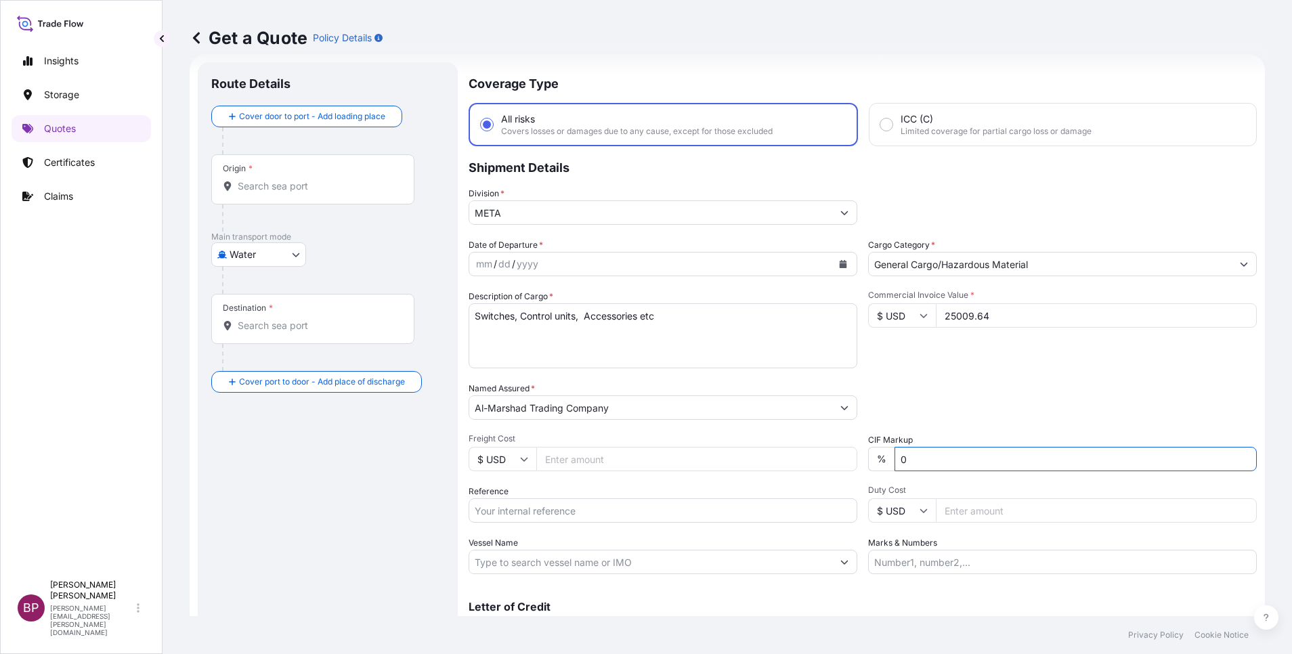
type input "0"
click at [1018, 395] on div "Packing Category Type to search a container mode Please select a primary mode o…" at bounding box center [1062, 401] width 389 height 38
click at [836, 270] on button "Calendar" at bounding box center [843, 264] width 22 height 22
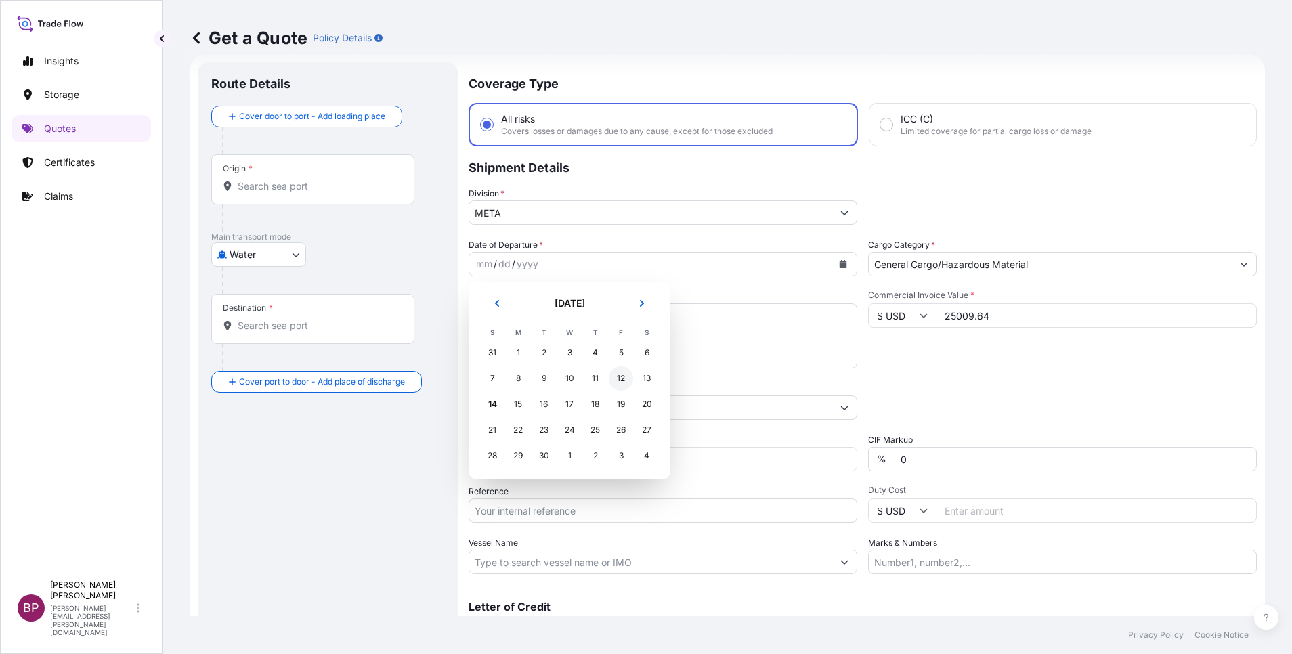
click at [619, 376] on div "12" at bounding box center [621, 378] width 24 height 24
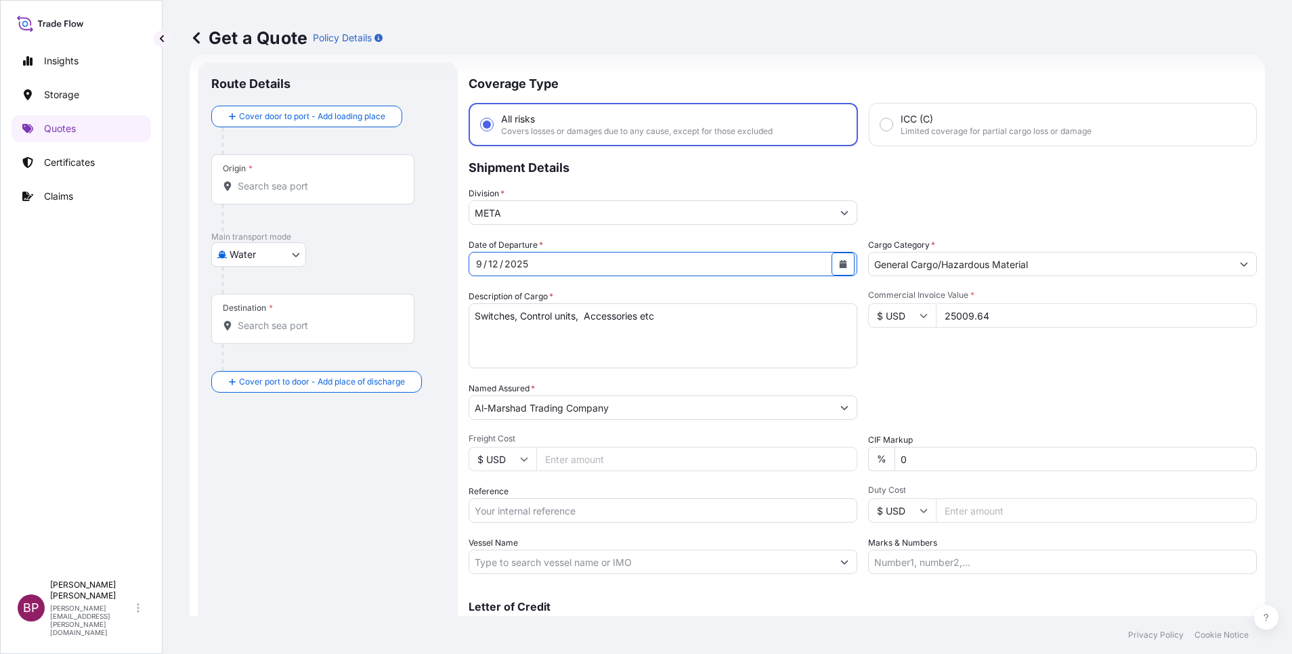
click at [282, 258] on body "Insights Storage Quotes Certificates Claims BP [PERSON_NAME] Kurian [EMAIL_ADDR…" at bounding box center [646, 327] width 1292 height 654
click at [267, 338] on div "Inland" at bounding box center [259, 338] width 84 height 24
select select "Inland"
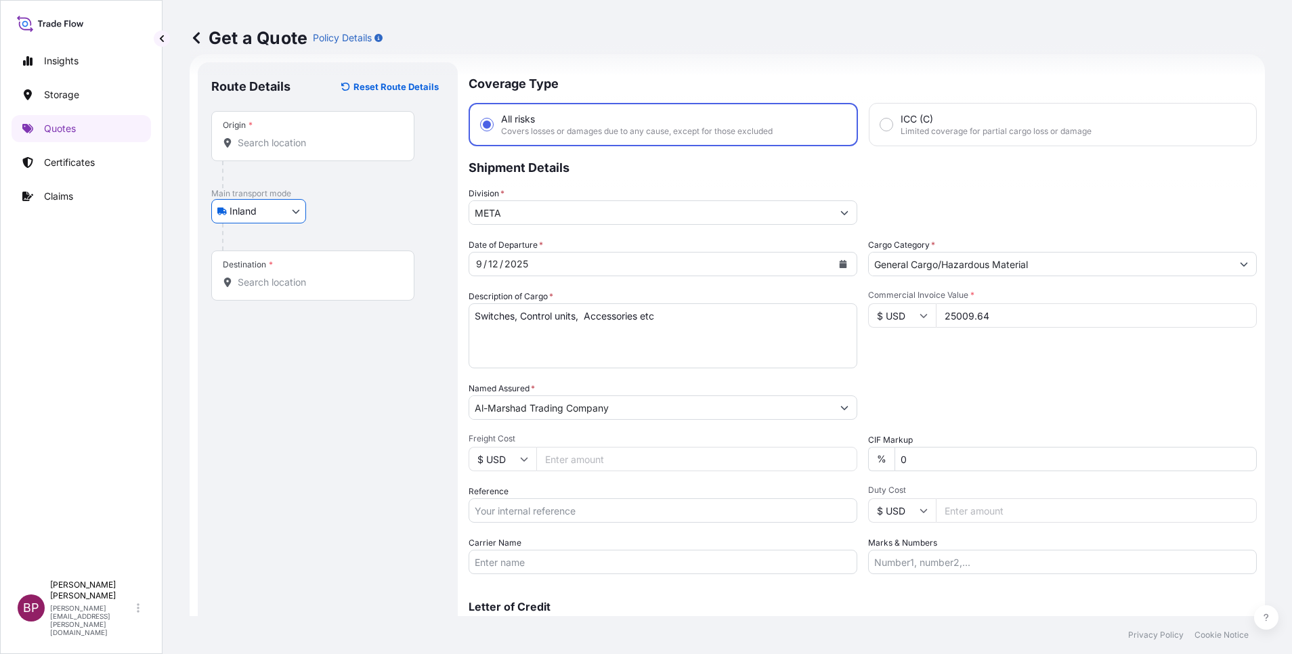
click at [303, 148] on input "Origin *" at bounding box center [318, 143] width 160 height 14
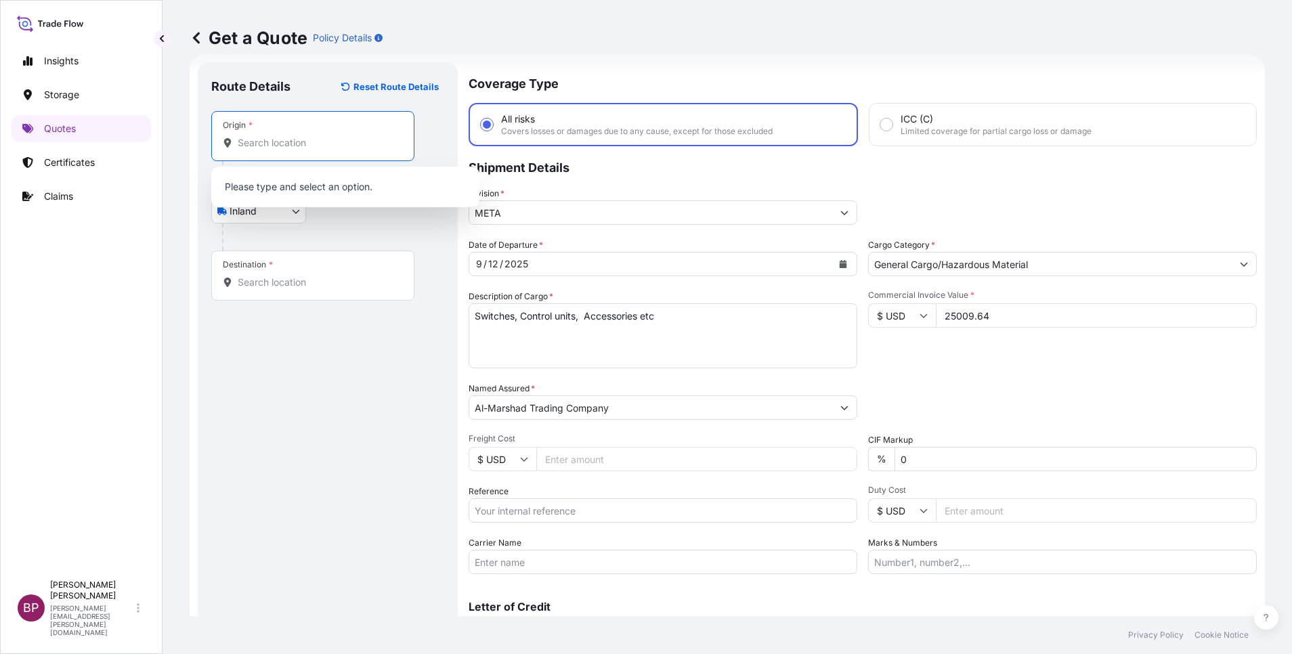
paste input "[GEOGRAPHIC_DATA]"
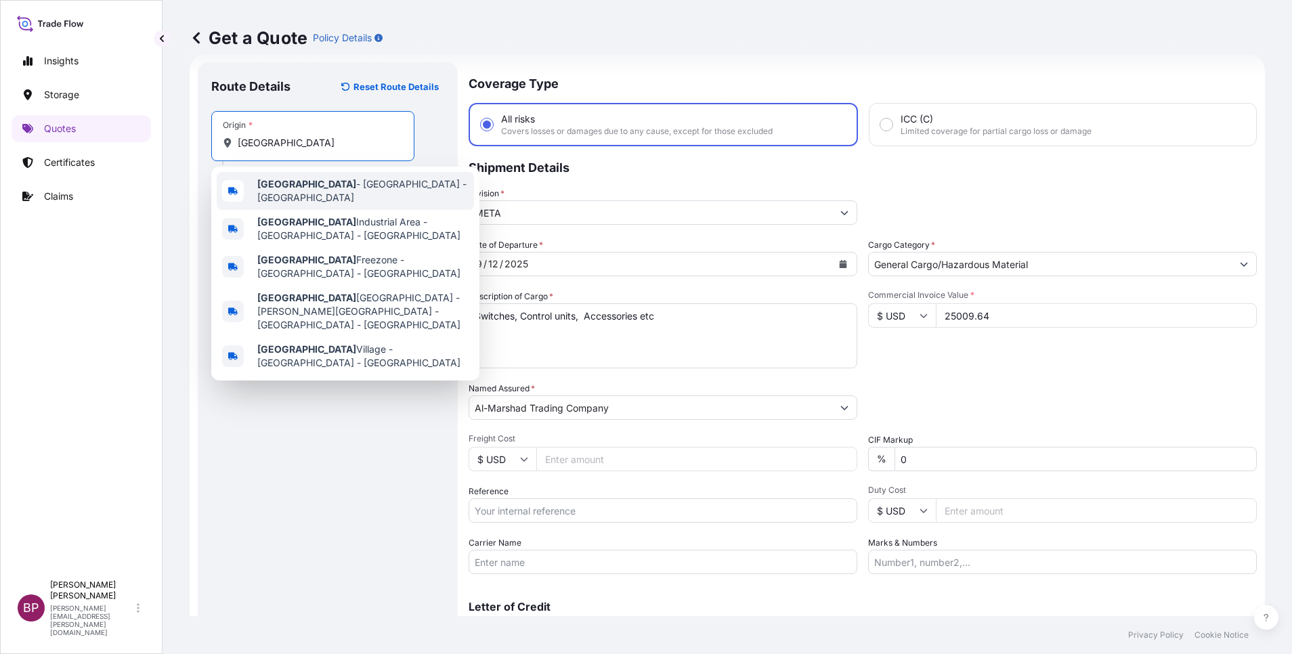
click at [336, 192] on span "[GEOGRAPHIC_DATA] - [GEOGRAPHIC_DATA] - [GEOGRAPHIC_DATA]" at bounding box center [362, 190] width 211 height 27
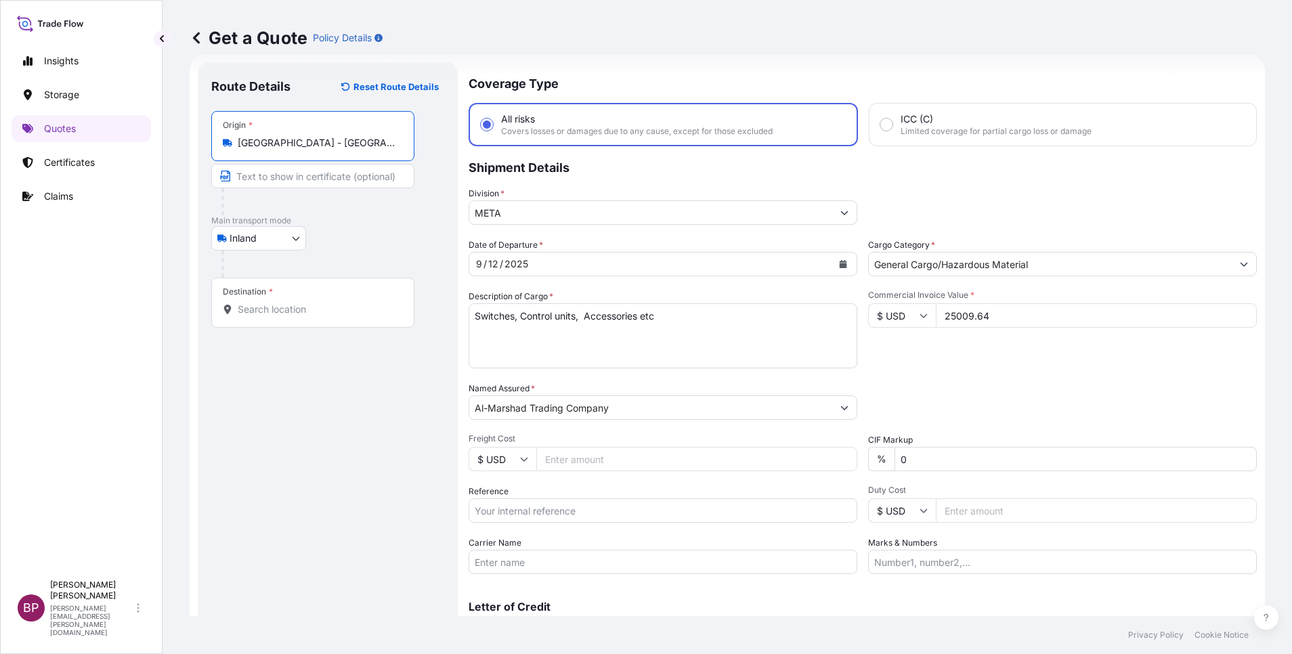
type input "[GEOGRAPHIC_DATA] - [GEOGRAPHIC_DATA] - [GEOGRAPHIC_DATA]"
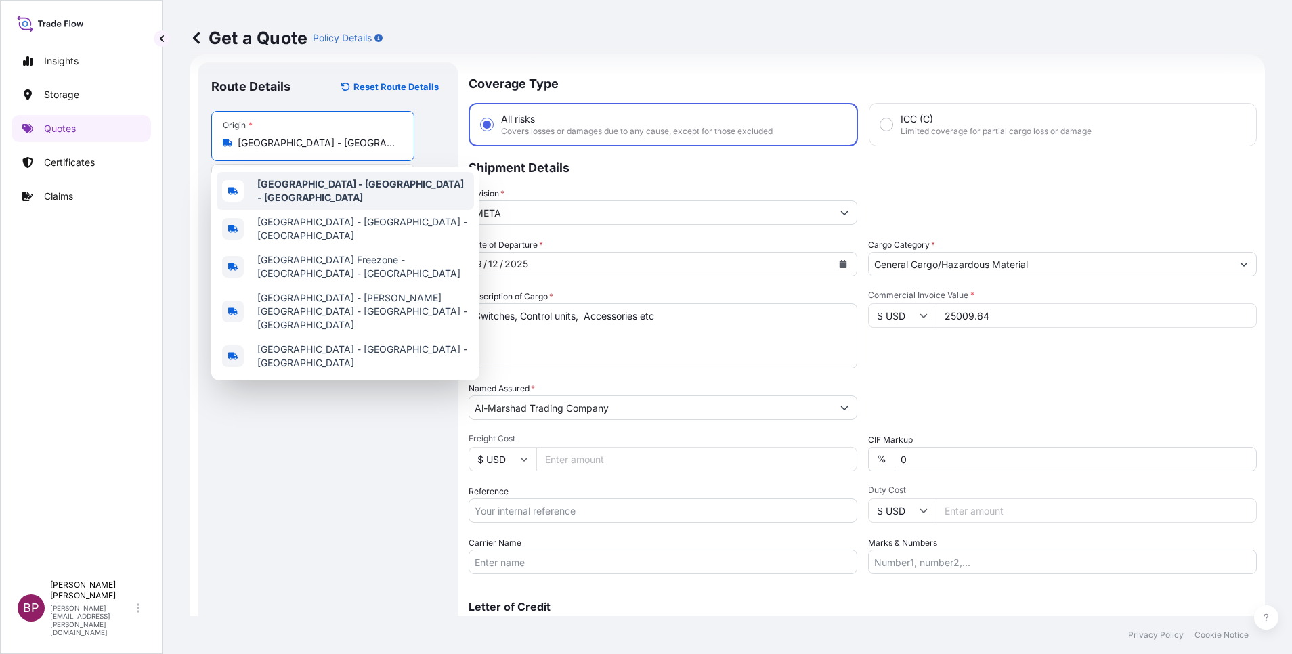
click at [363, 186] on b "[GEOGRAPHIC_DATA] - [GEOGRAPHIC_DATA] - [GEOGRAPHIC_DATA]" at bounding box center [360, 190] width 207 height 25
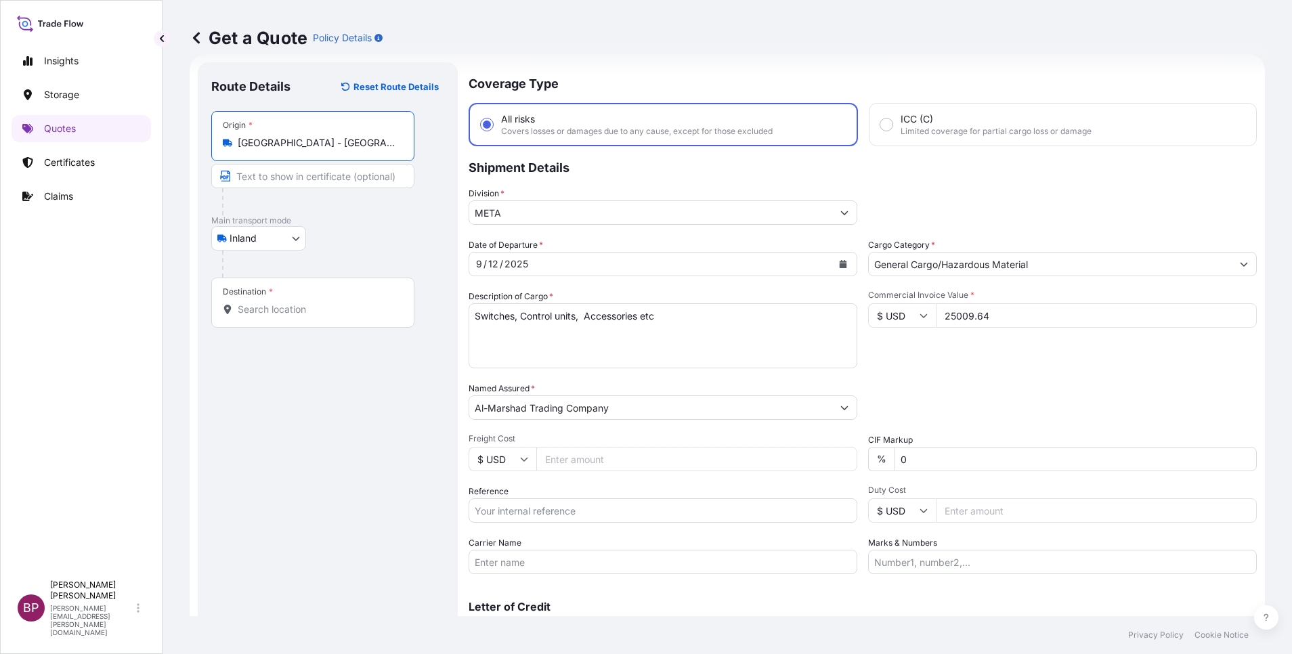
click at [297, 316] on input "Destination *" at bounding box center [318, 310] width 160 height 14
paste input "[GEOGRAPHIC_DATA]"
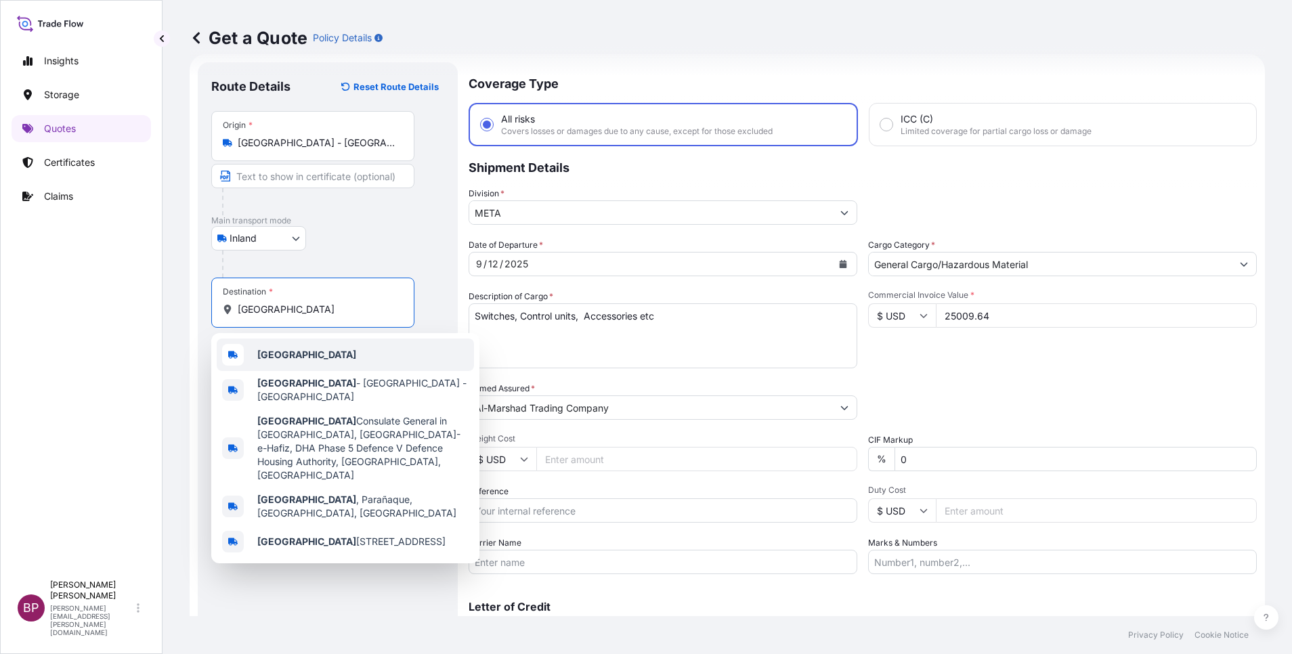
click at [329, 358] on div "[GEOGRAPHIC_DATA]" at bounding box center [345, 355] width 257 height 33
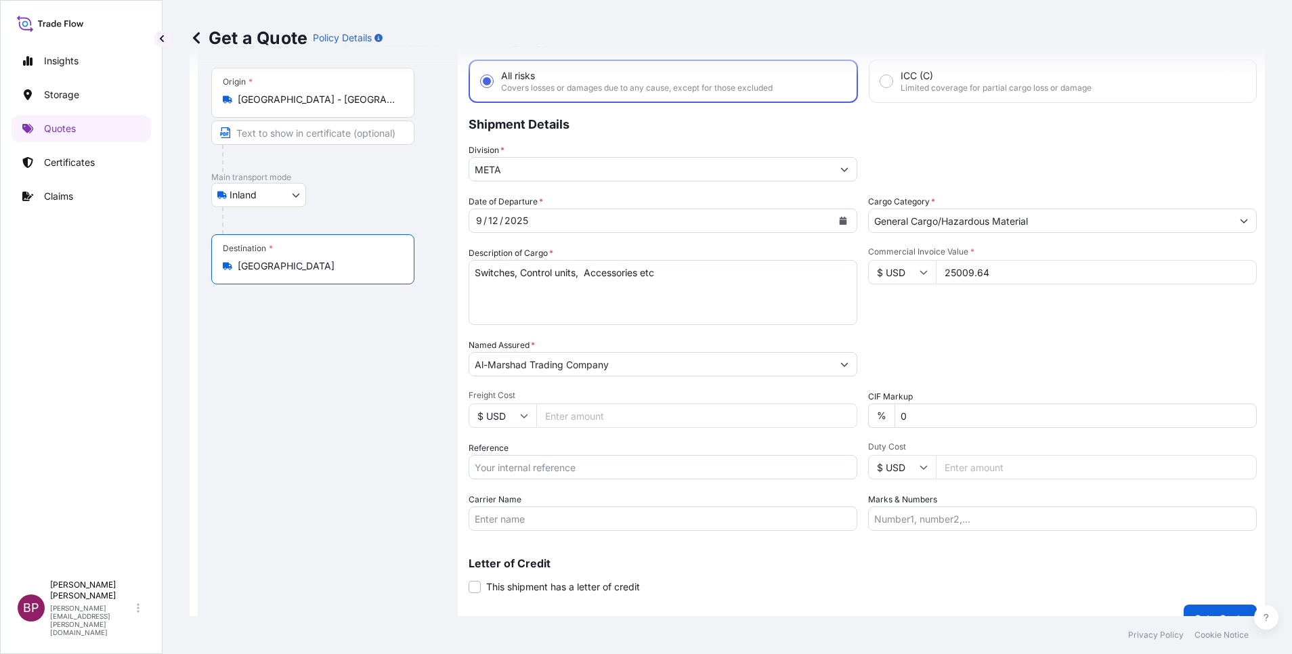
scroll to position [89, 0]
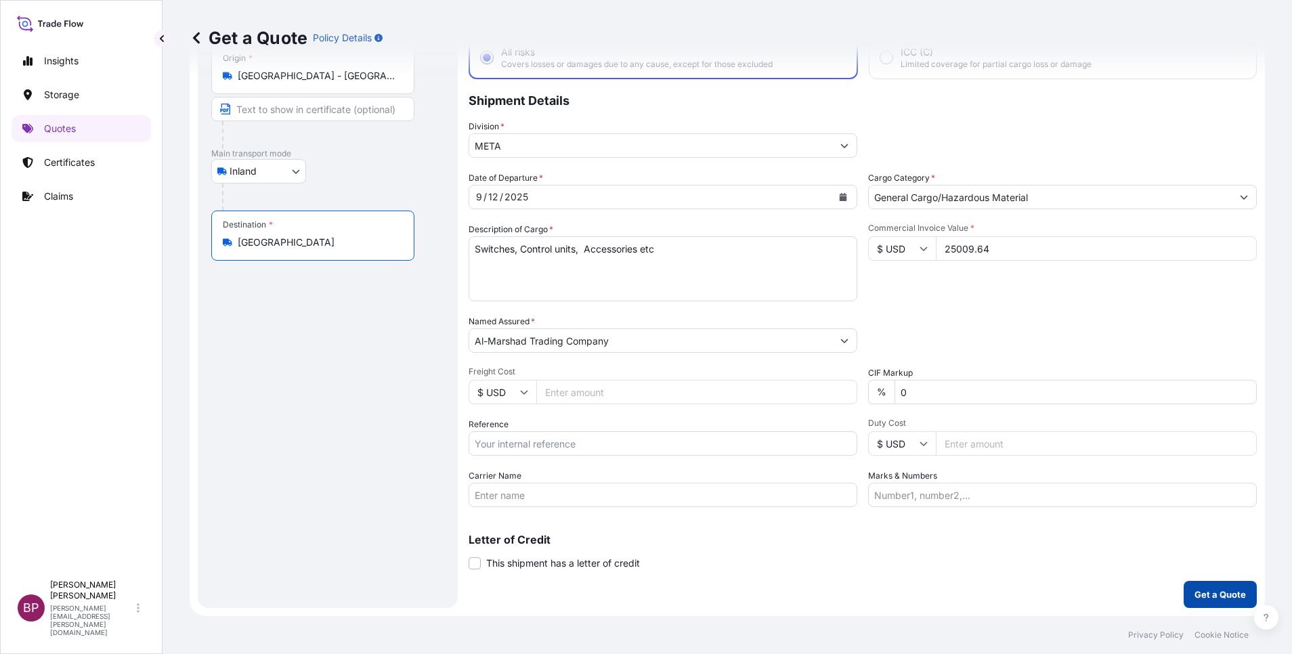
type input "[GEOGRAPHIC_DATA]"
click at [1209, 598] on p "Get a Quote" at bounding box center [1219, 595] width 51 height 14
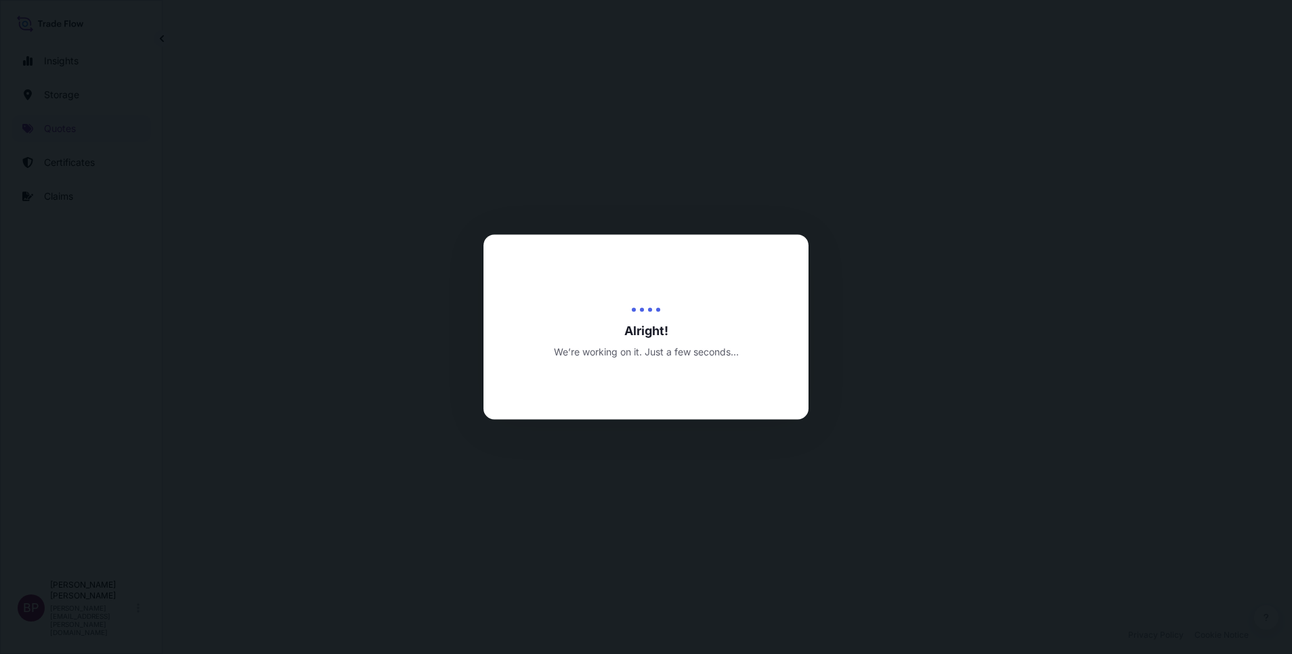
select select "Inland"
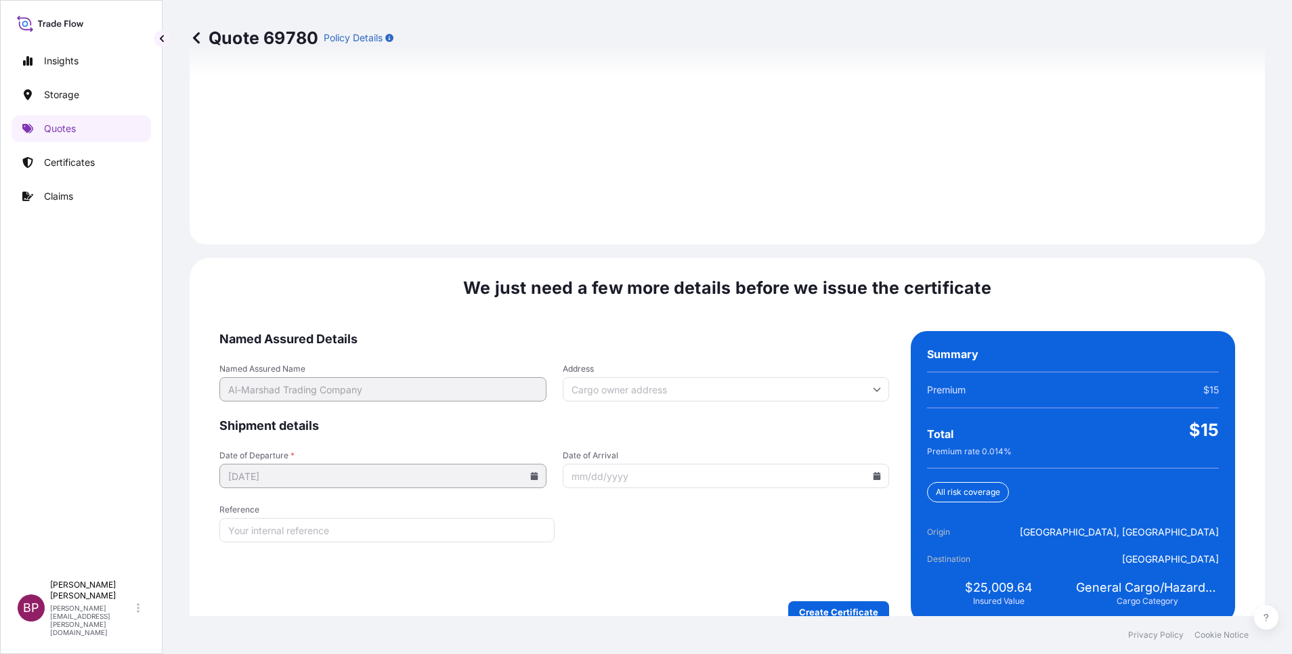
scroll to position [1899, 0]
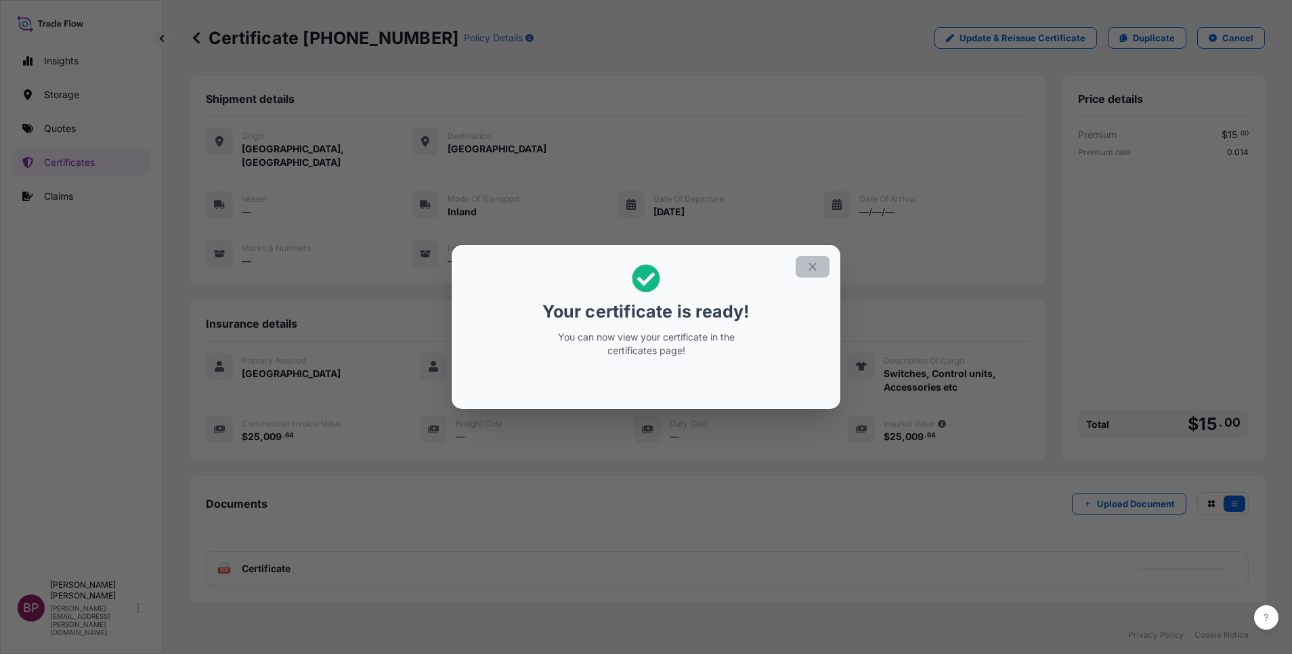
click at [806, 270] on button "button" at bounding box center [813, 267] width 34 height 22
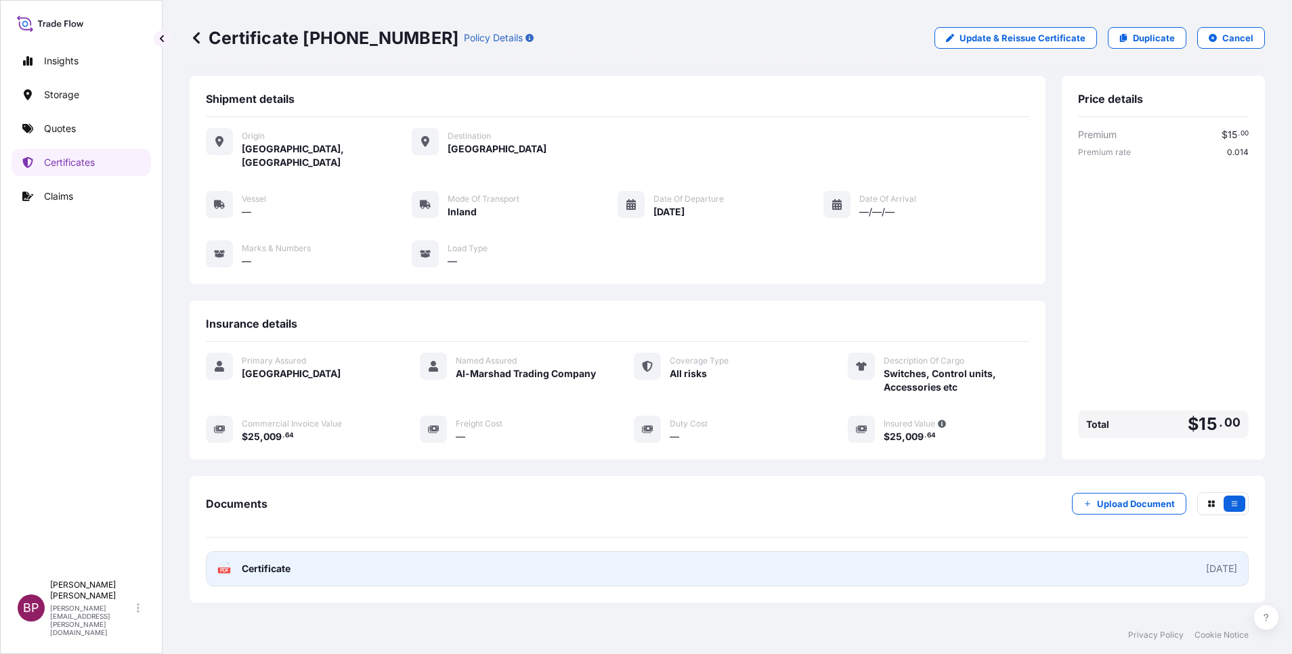
click at [279, 562] on span "Certificate" at bounding box center [266, 569] width 49 height 14
